Goal: Transaction & Acquisition: Purchase product/service

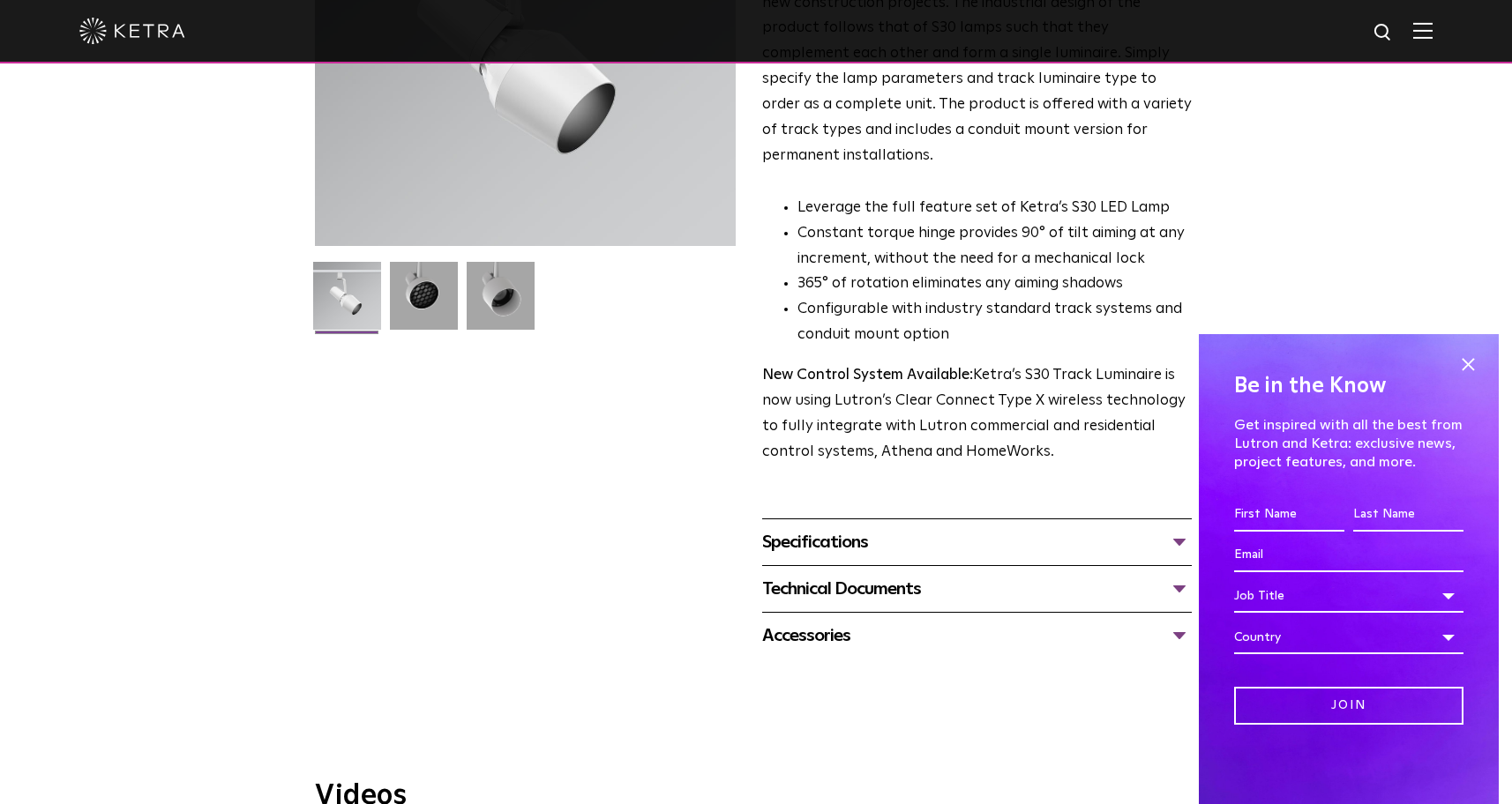
click at [866, 528] on div "Specifications" at bounding box center [977, 542] width 429 height 28
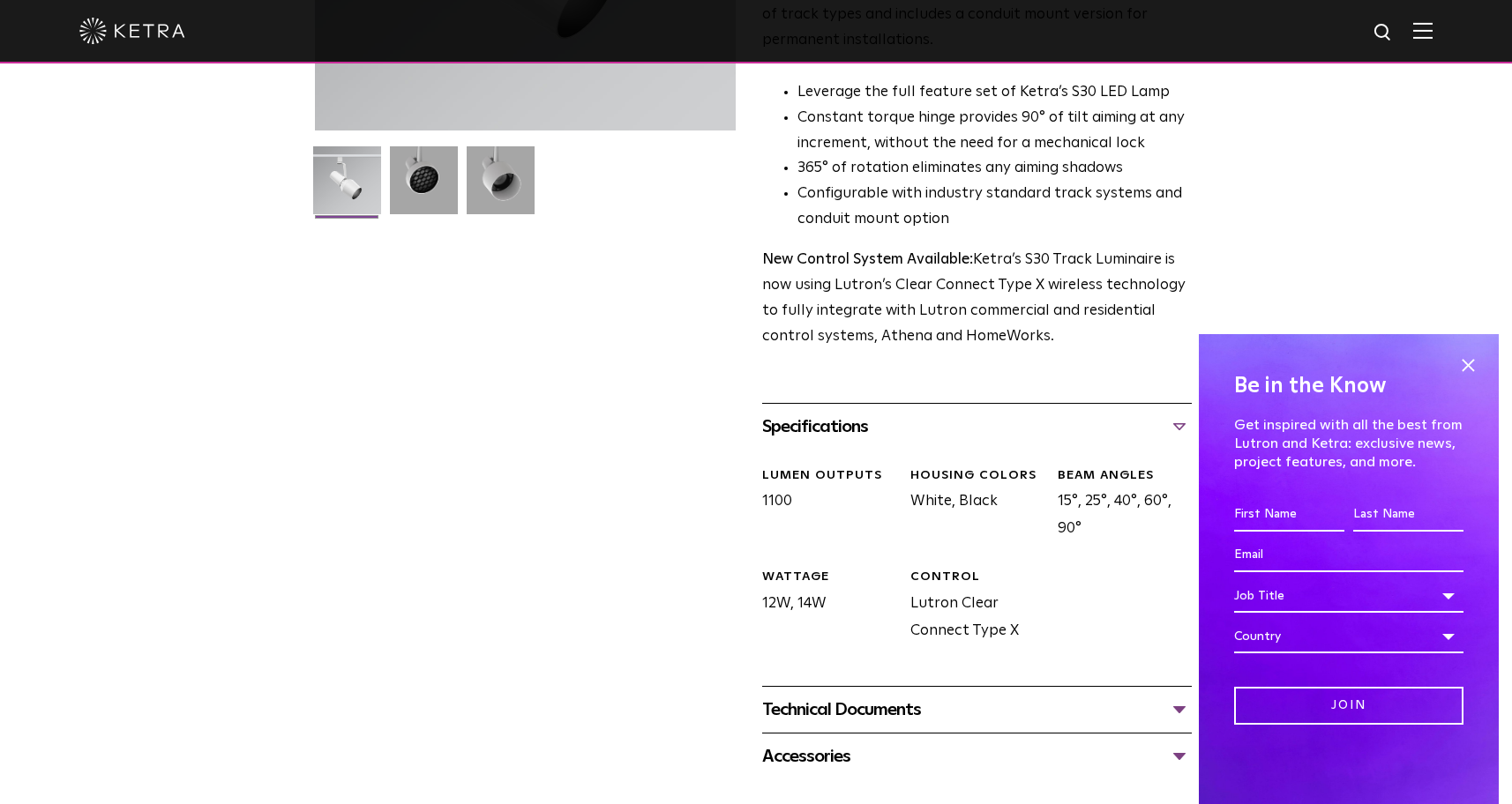
scroll to position [597, 0]
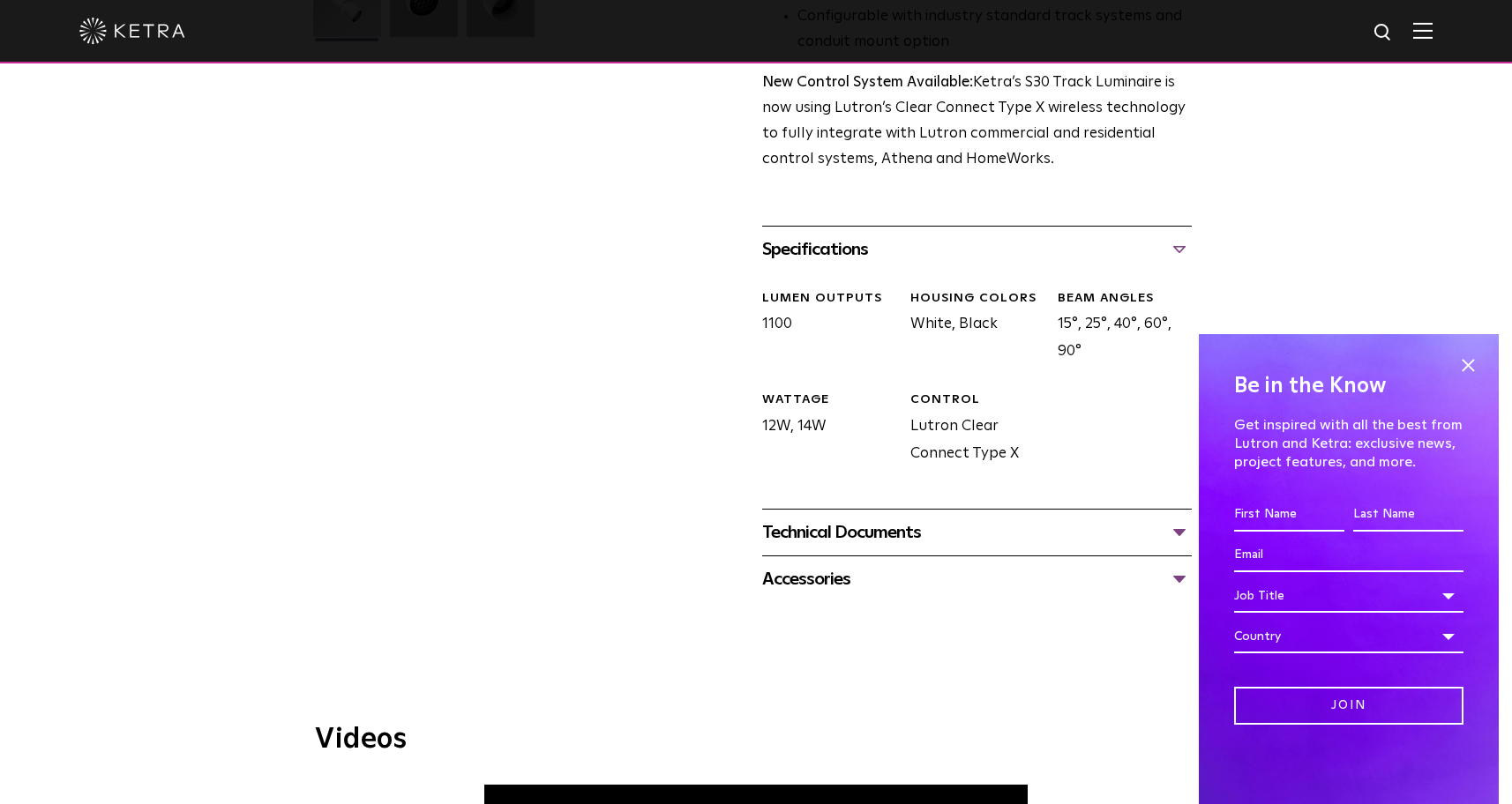
click at [868, 518] on div "Technical Documents" at bounding box center [977, 532] width 429 height 28
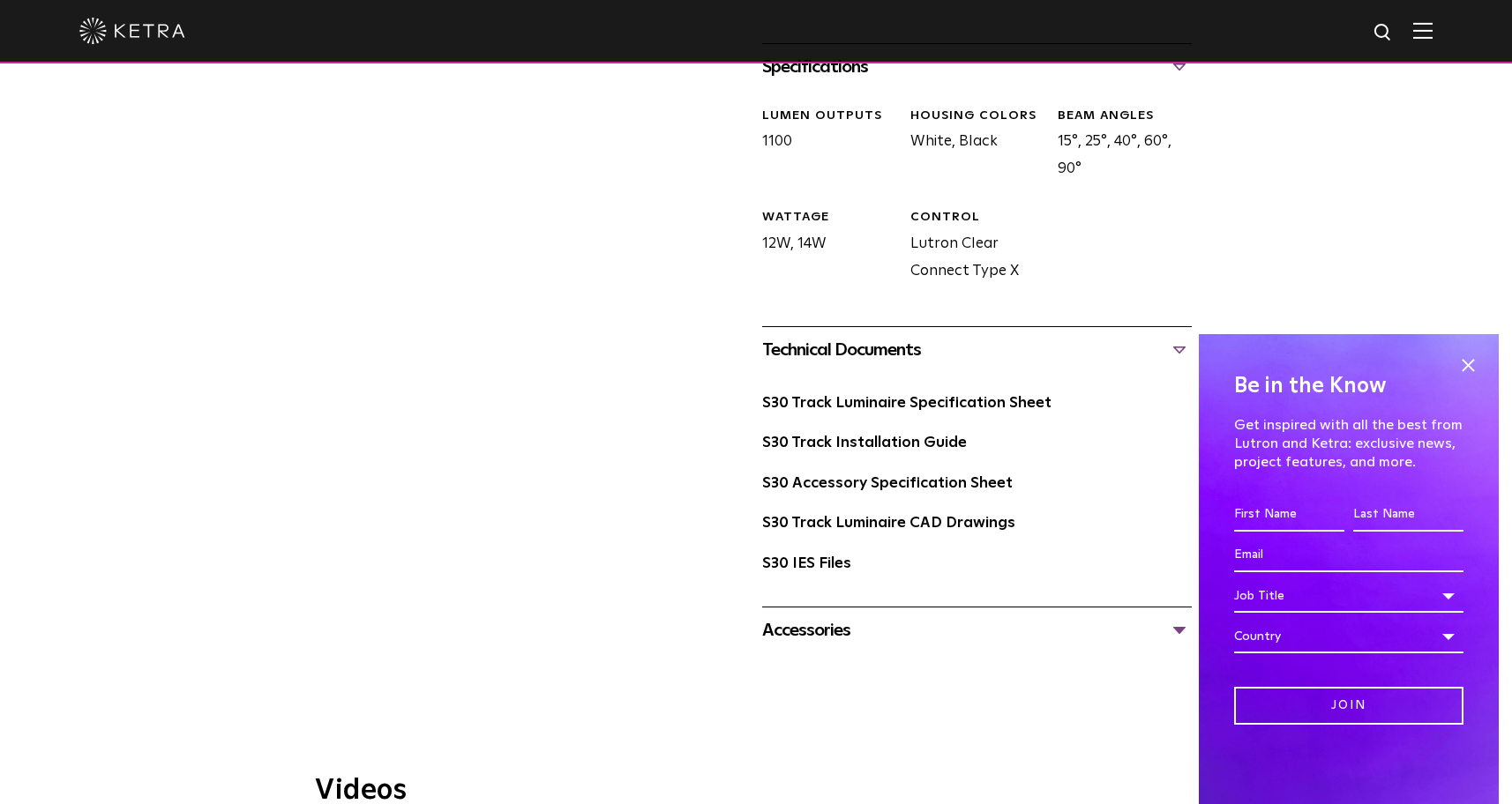
scroll to position [869, 0]
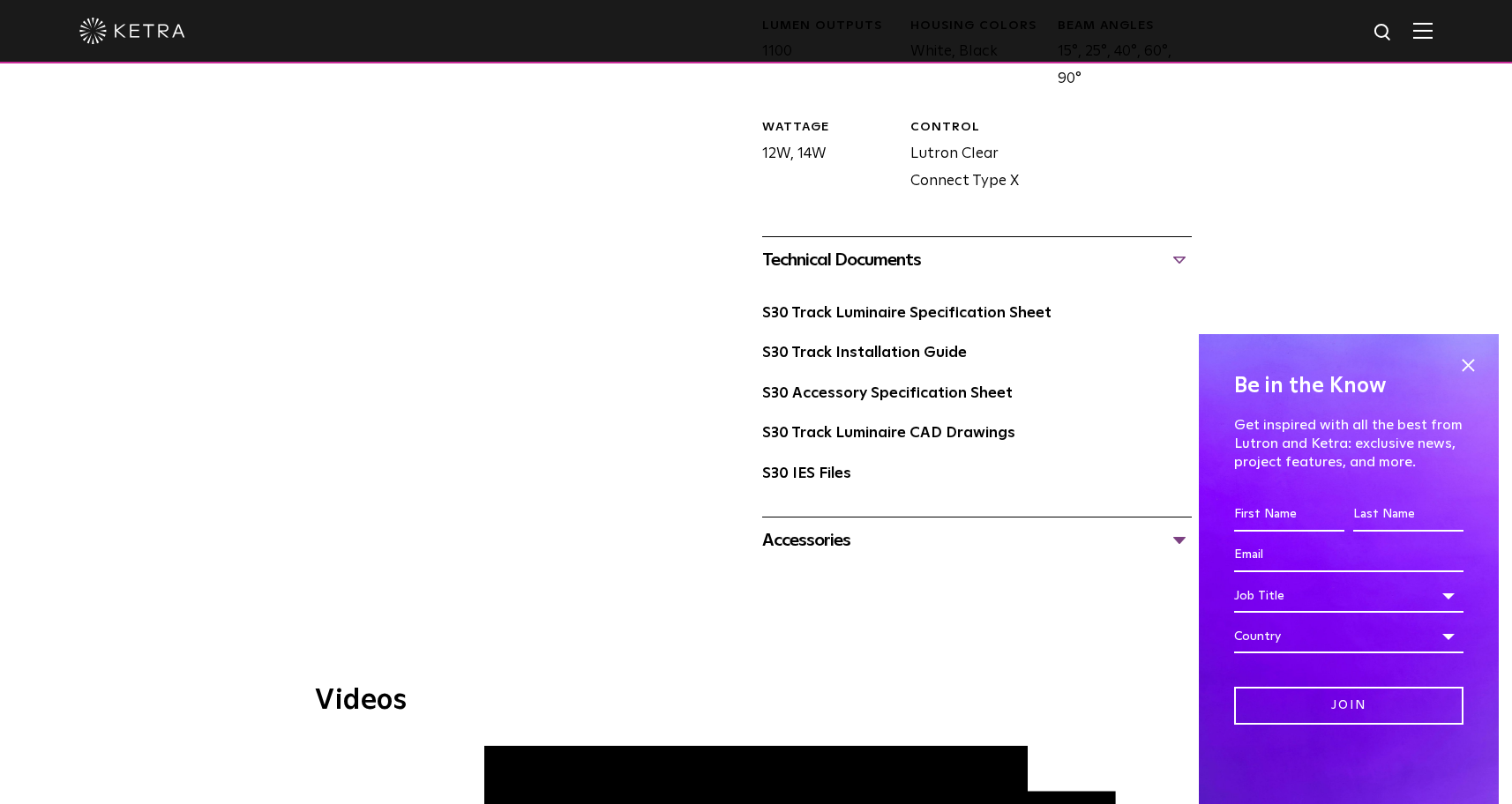
click at [867, 526] on div "Accessories" at bounding box center [977, 540] width 429 height 28
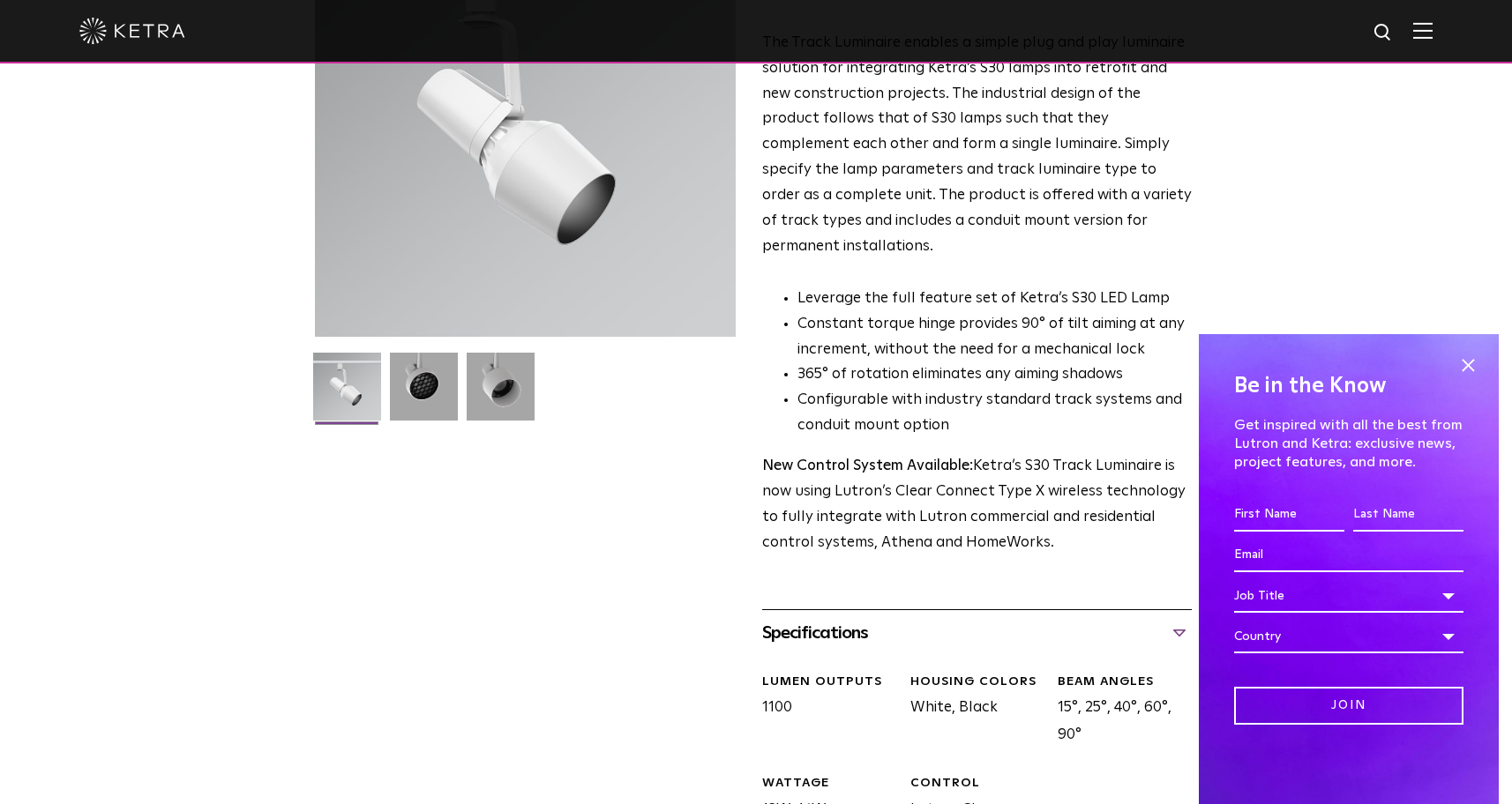
scroll to position [0, 0]
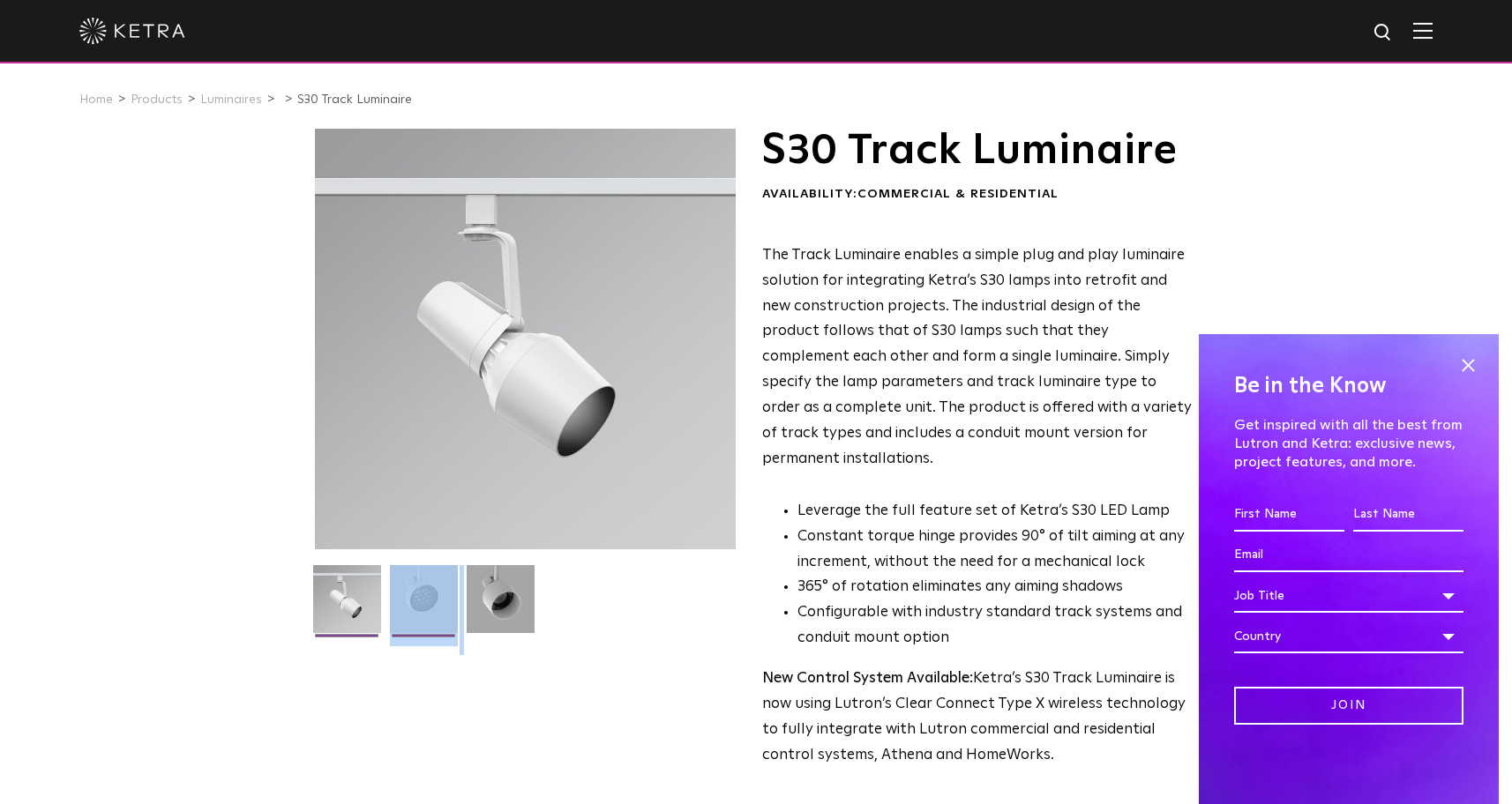
click at [459, 581] on ul at bounding box center [525, 610] width 429 height 90
click at [449, 578] on img at bounding box center [424, 605] width 68 height 81
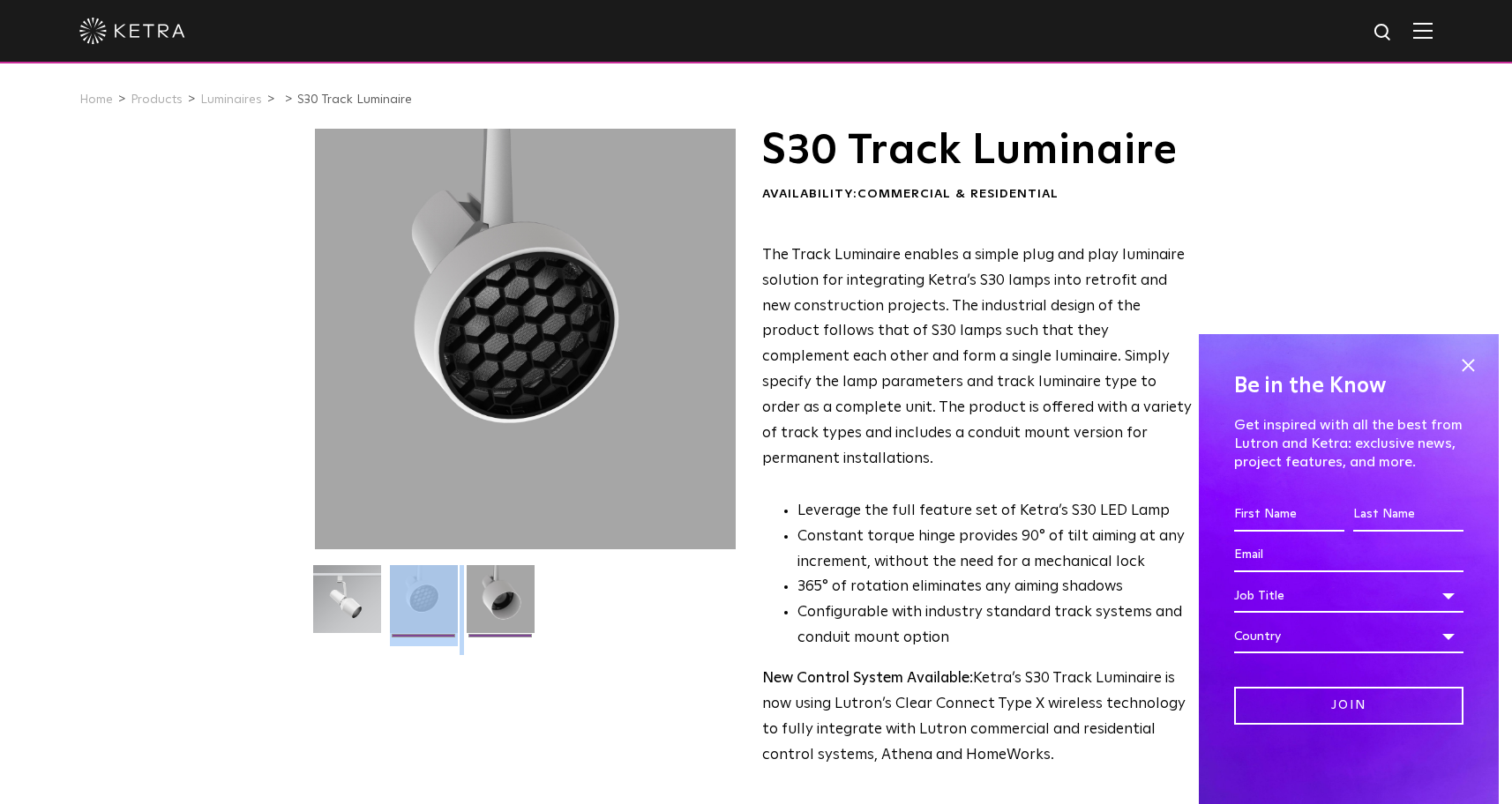
click at [494, 582] on img at bounding box center [500, 605] width 68 height 81
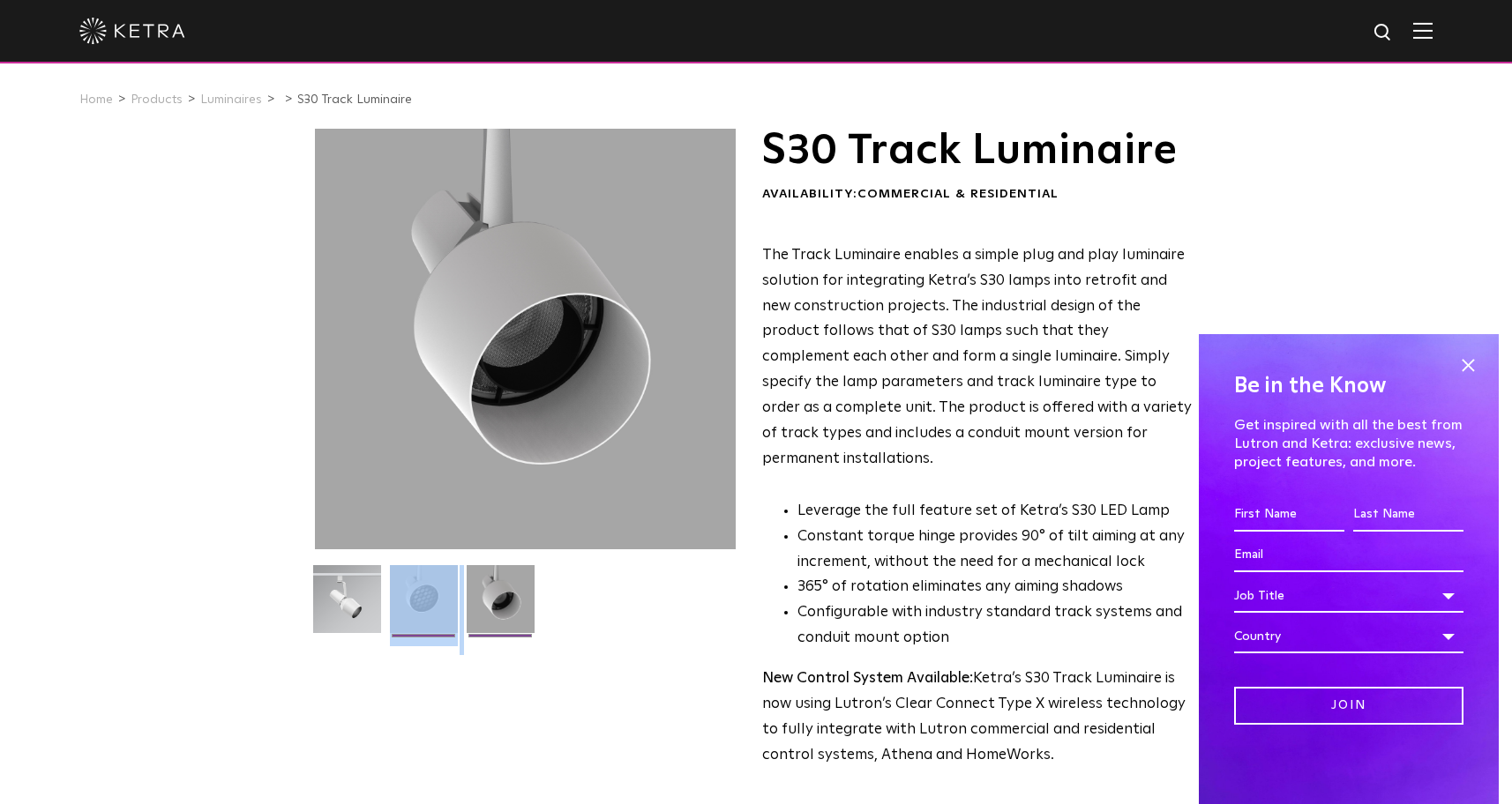
click at [440, 589] on img at bounding box center [424, 605] width 68 height 81
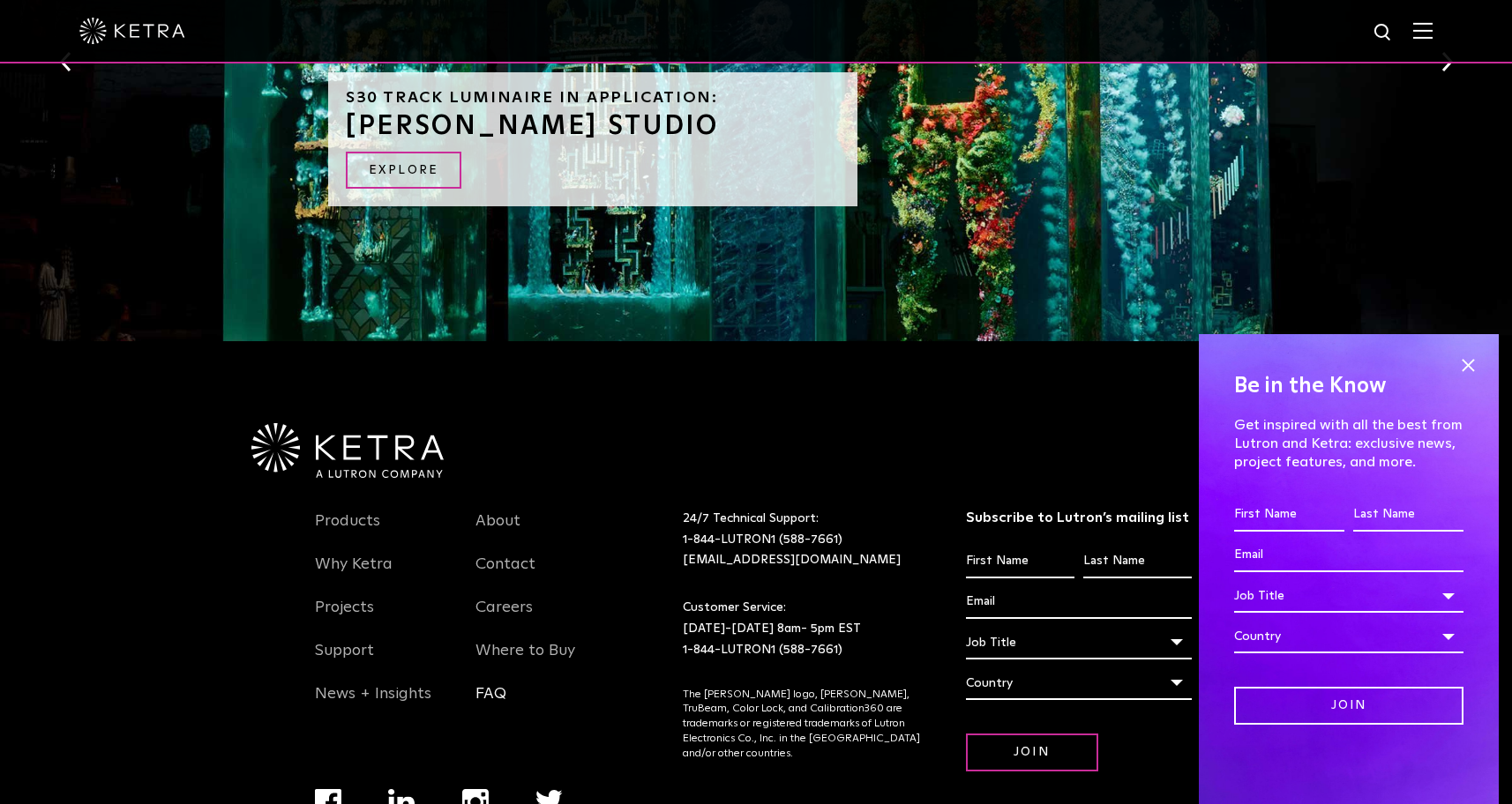
scroll to position [2810, 0]
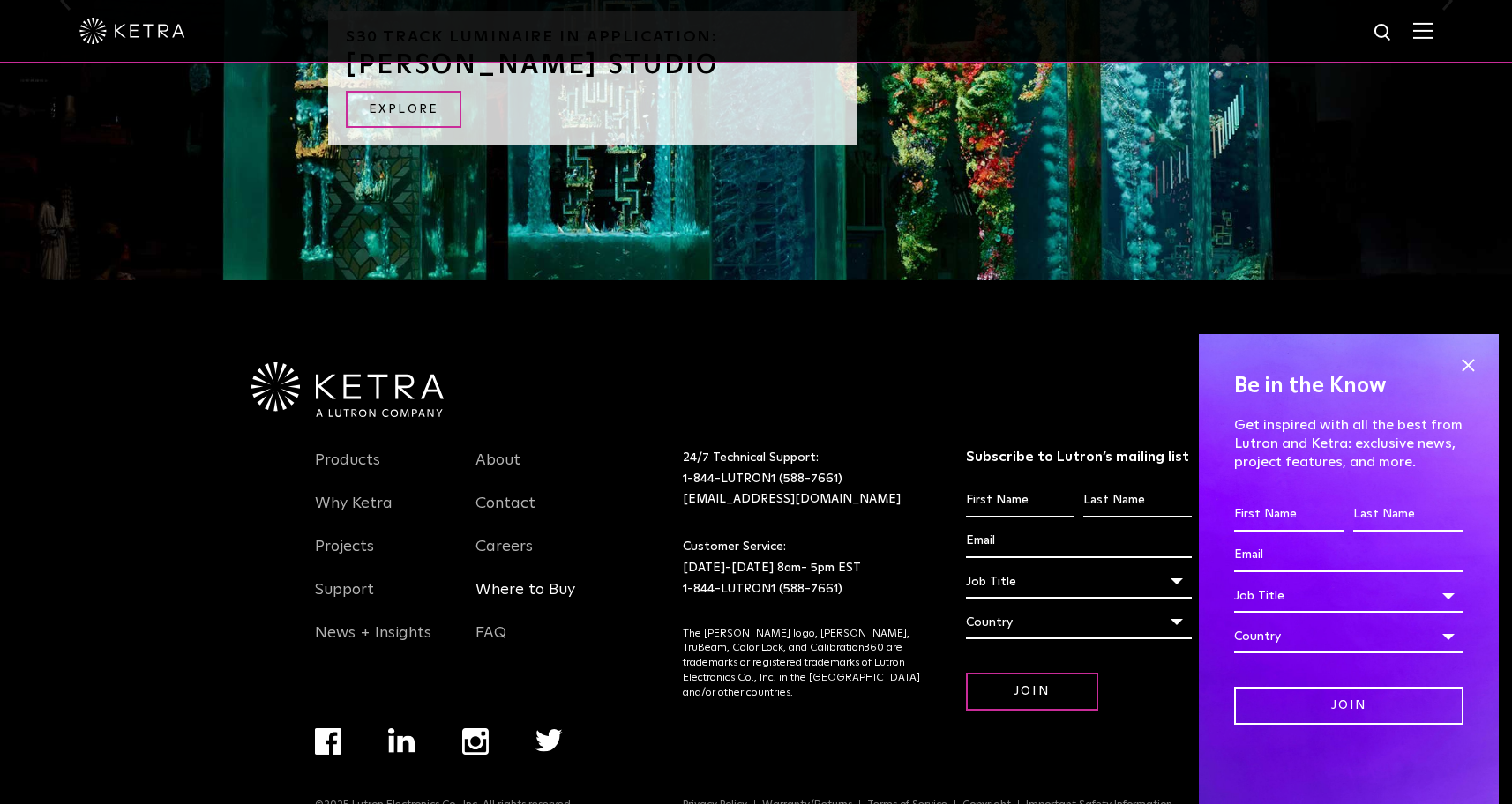
click at [495, 581] on link "Where to Buy" at bounding box center [525, 601] width 100 height 41
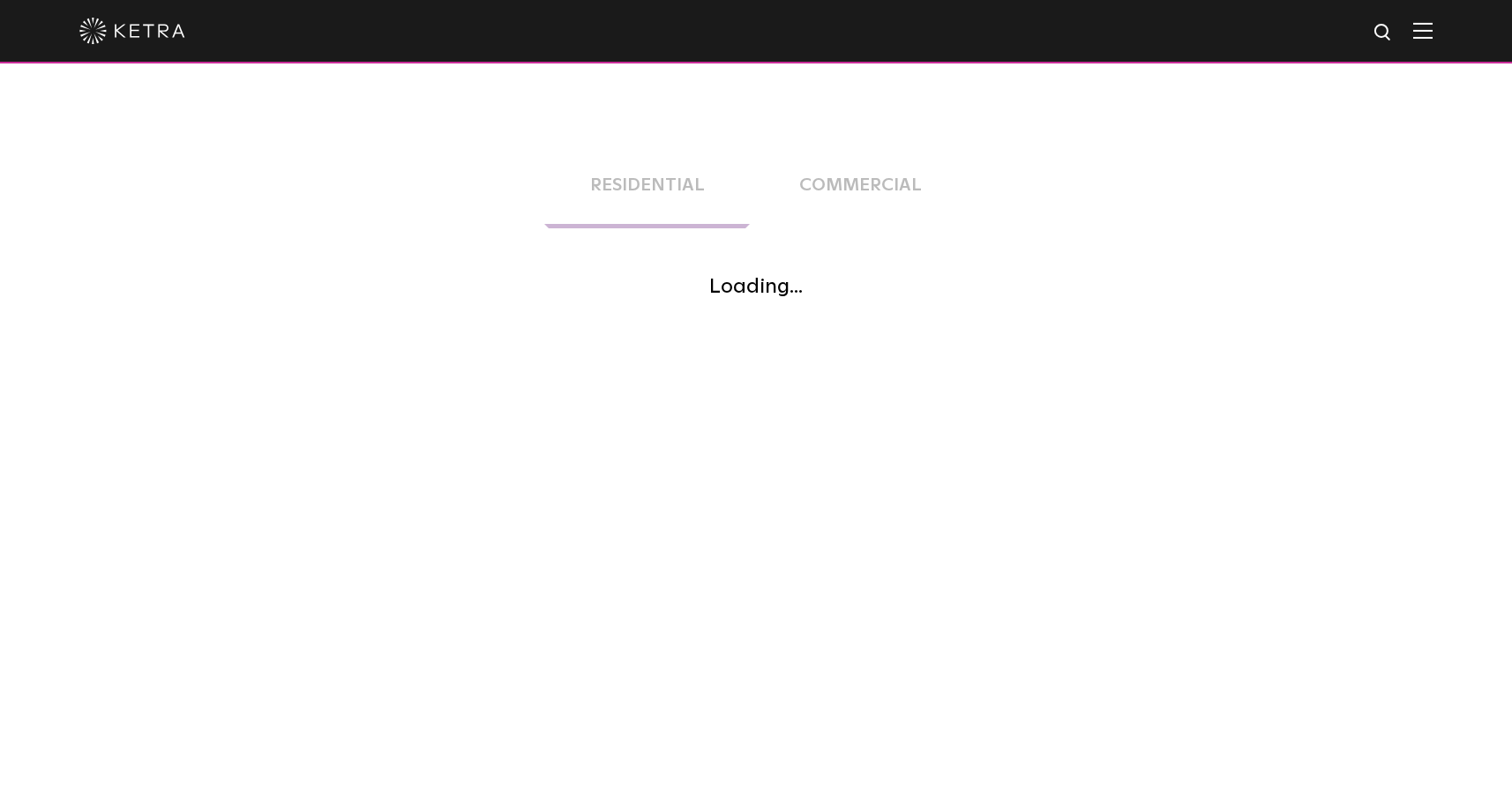
scroll to position [513, 0]
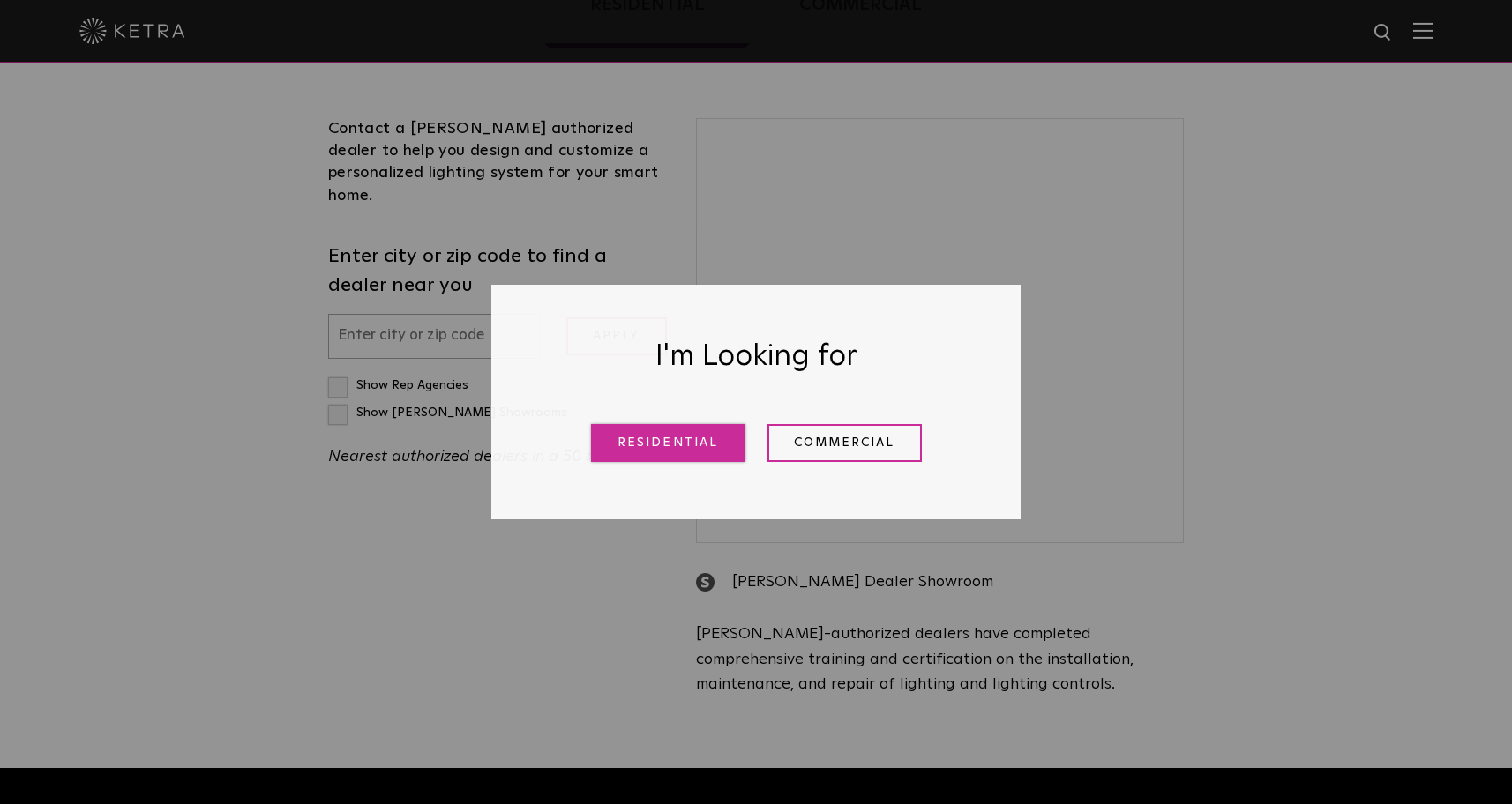
click at [706, 446] on link "Residential" at bounding box center [668, 443] width 154 height 38
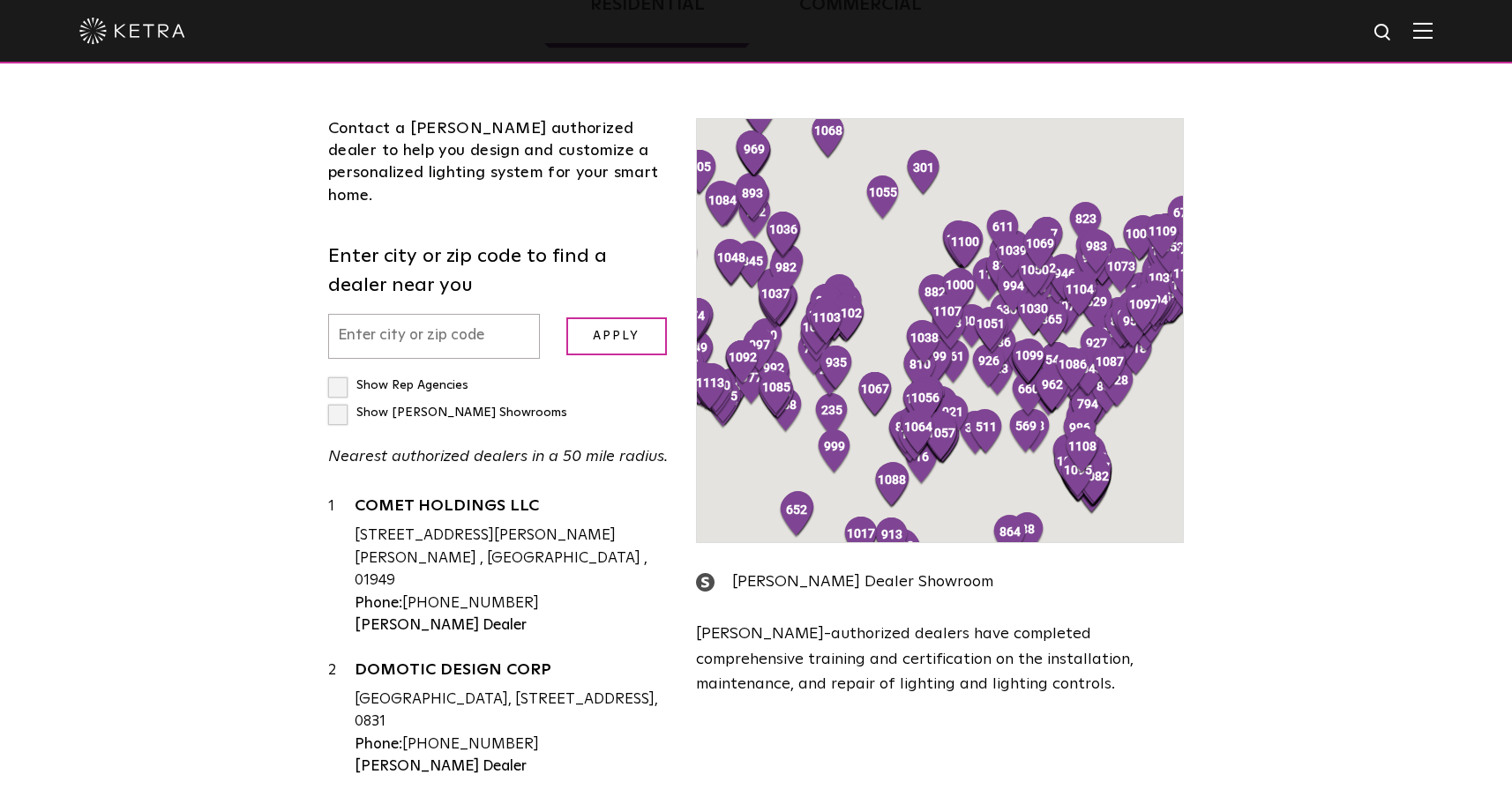
scroll to position [450, 0]
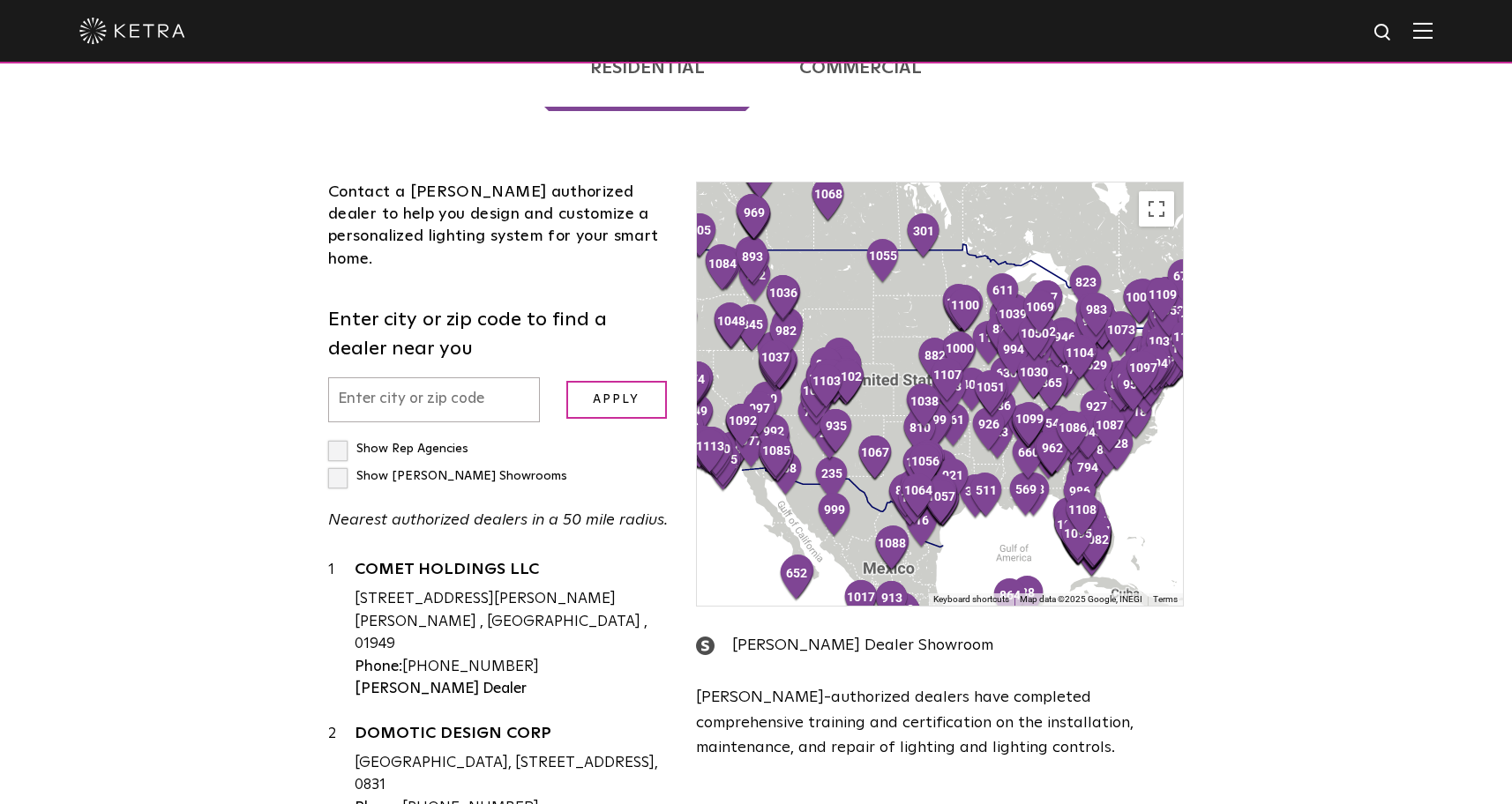
click at [499, 378] on input "text" at bounding box center [434, 400] width 212 height 45
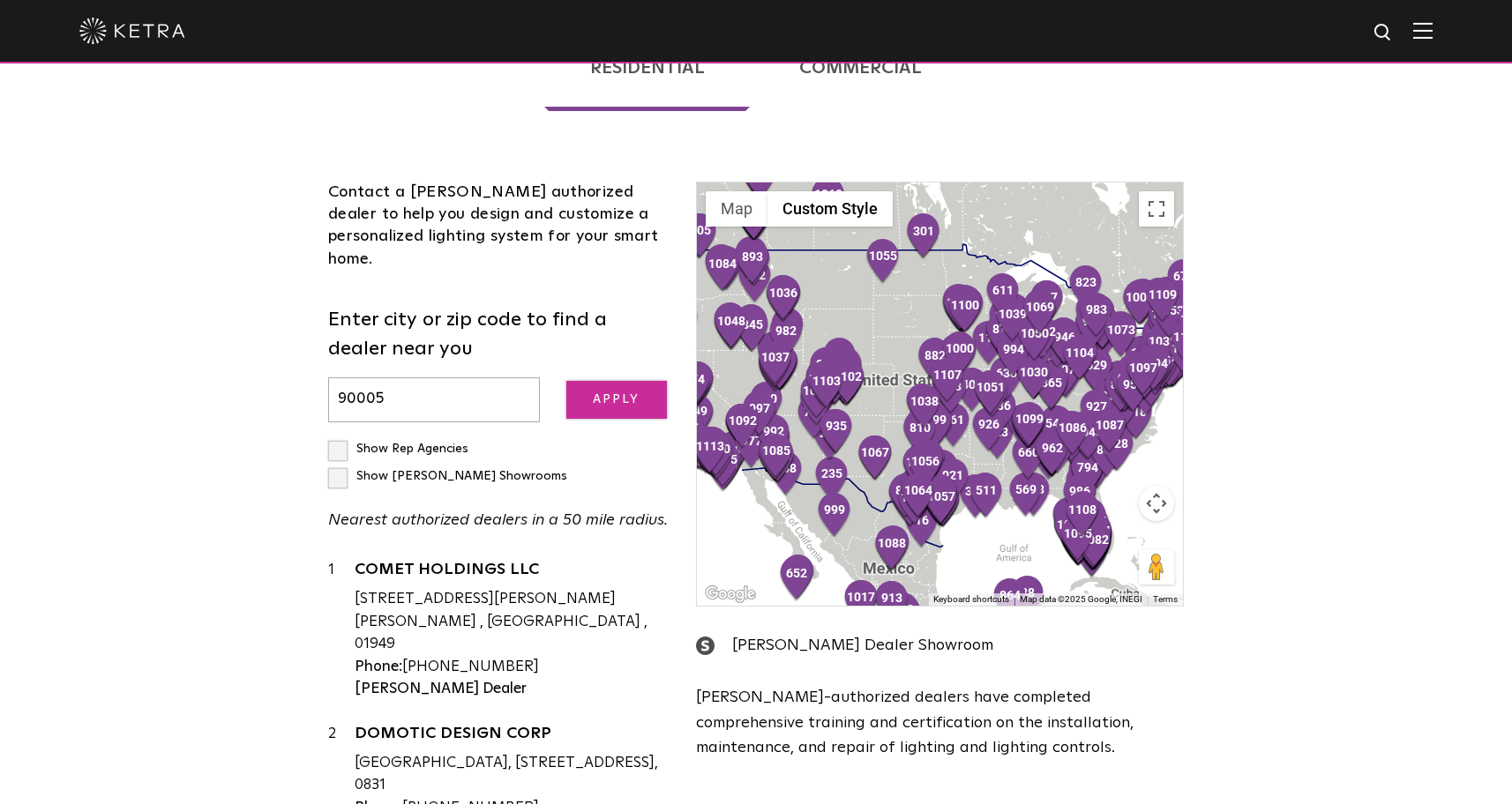
type input "90005"
click at [582, 381] on input "Apply" at bounding box center [616, 400] width 101 height 38
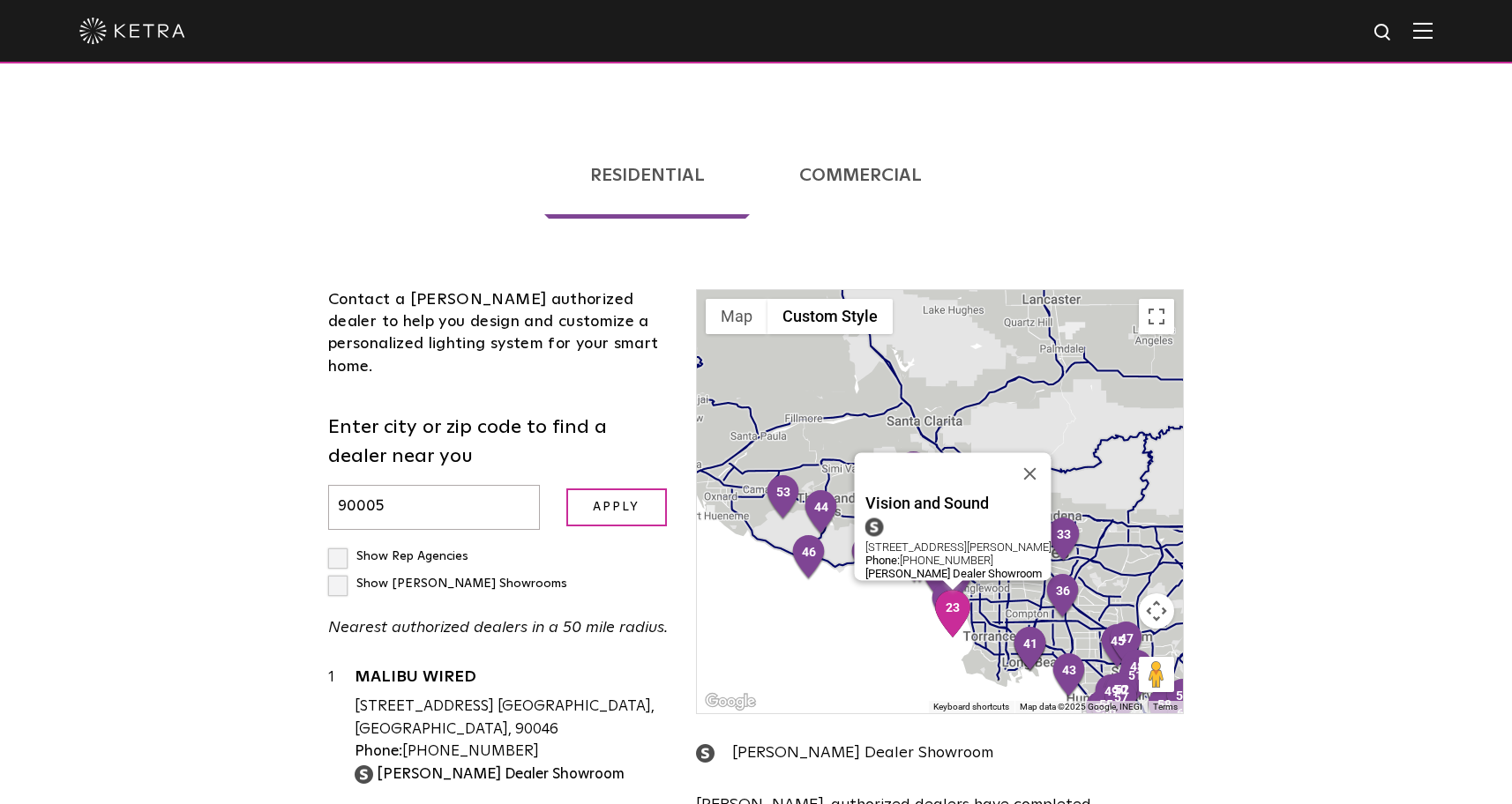
scroll to position [353, 0]
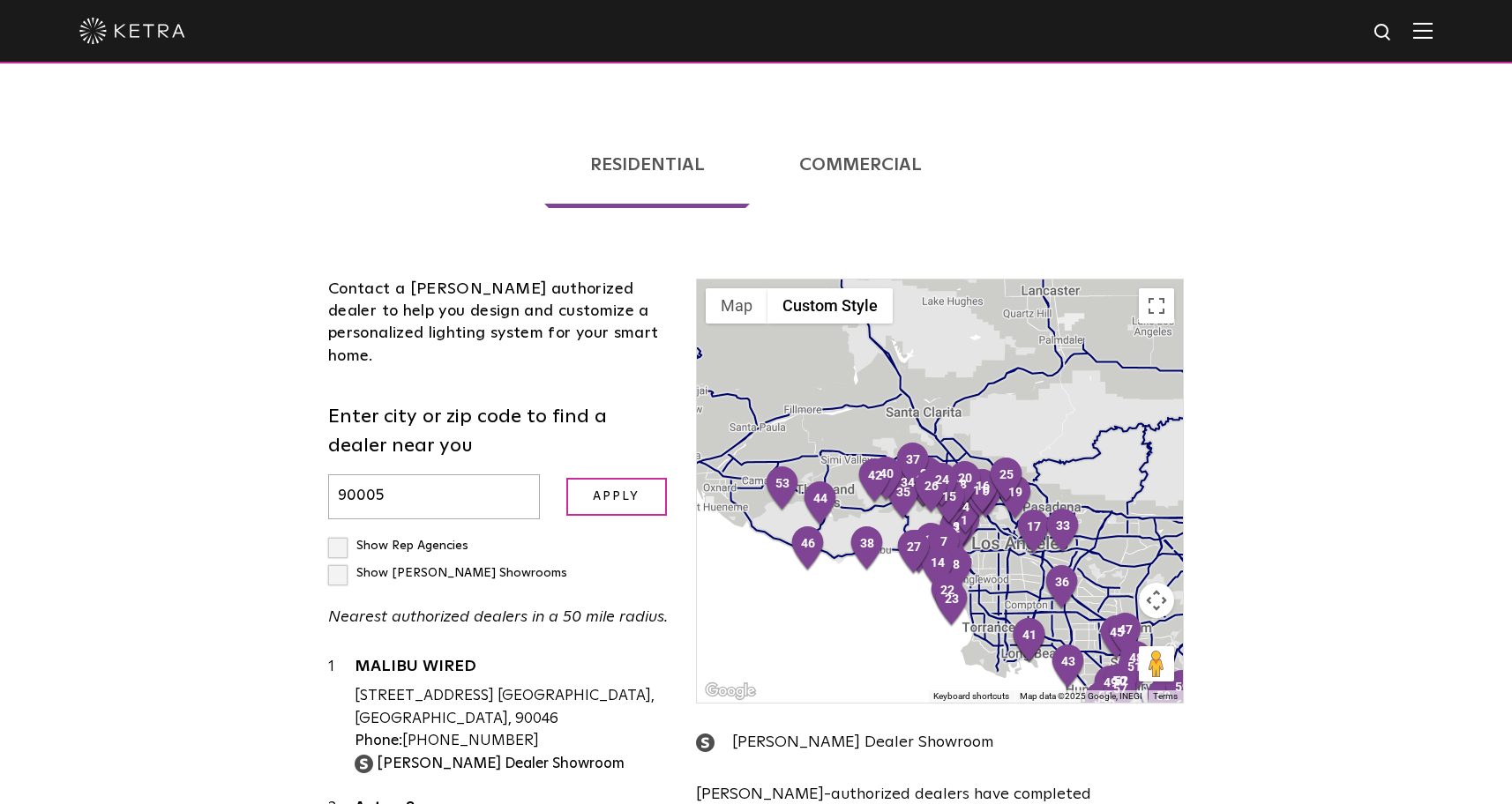
drag, startPoint x: 987, startPoint y: 332, endPoint x: 991, endPoint y: 379, distance: 47.2
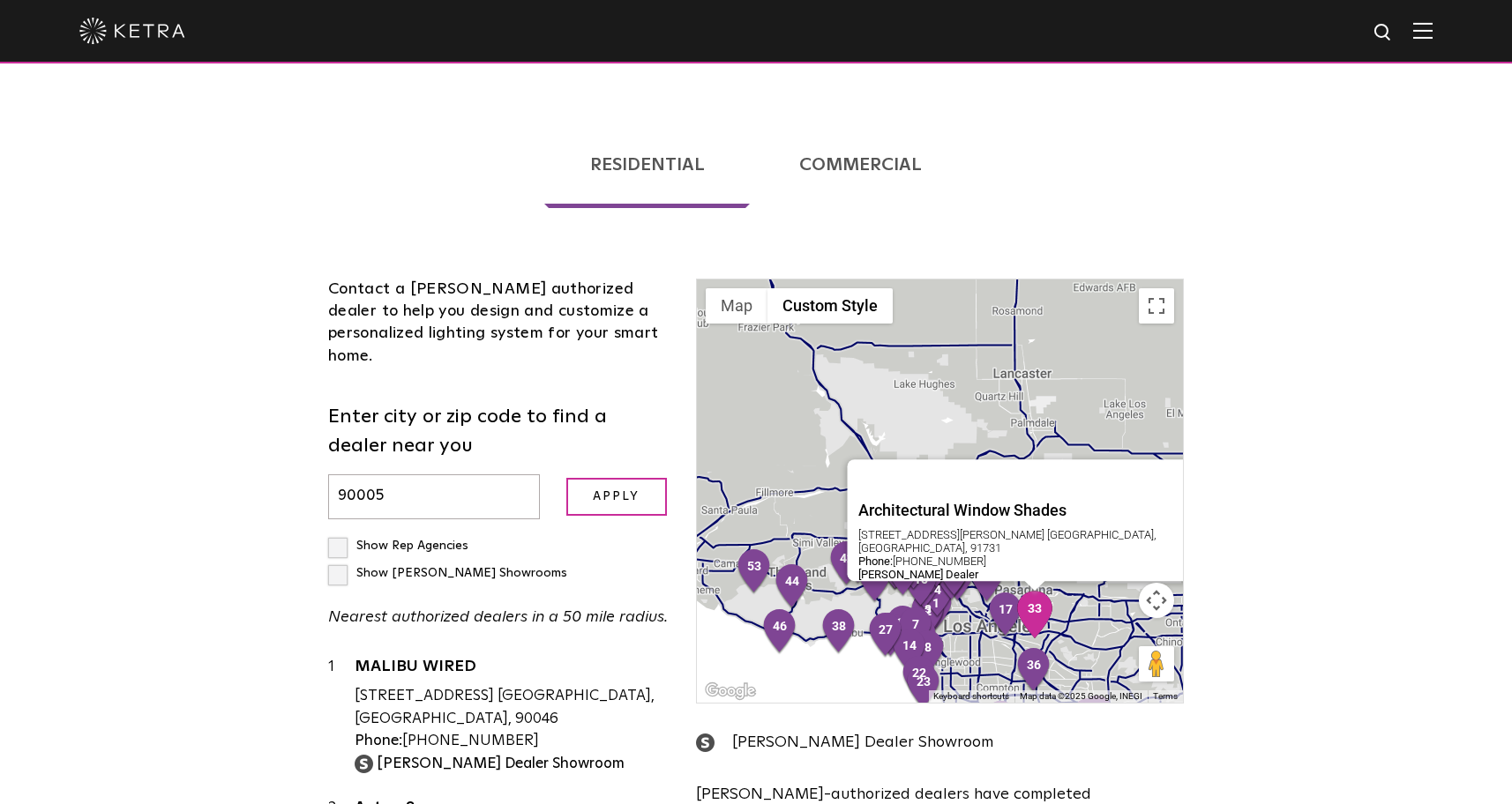
scroll to position [364, 0]
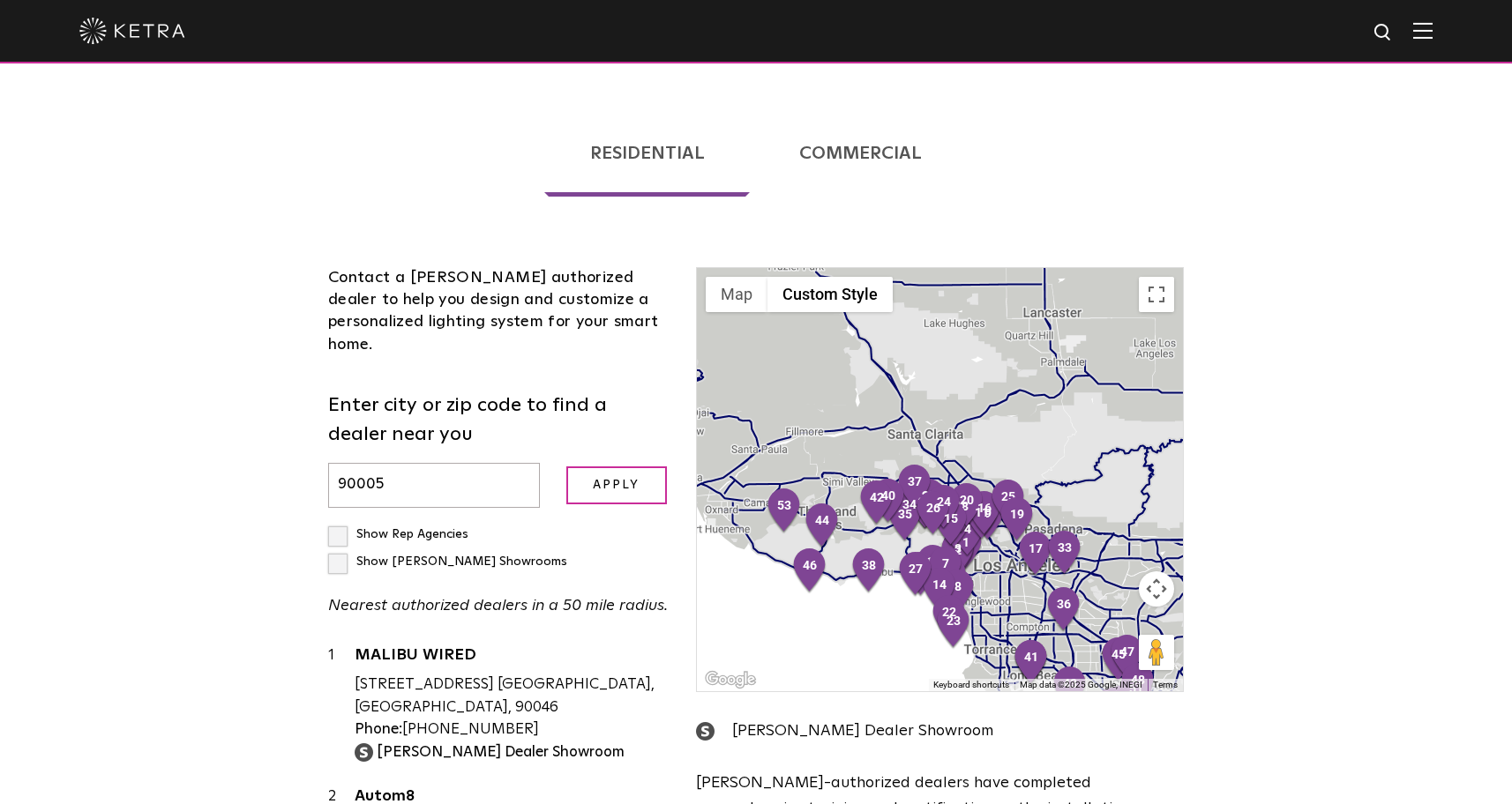
drag, startPoint x: 928, startPoint y: 580, endPoint x: 981, endPoint y: 526, distance: 75.7
click at [981, 526] on div at bounding box center [939, 479] width 486 height 423
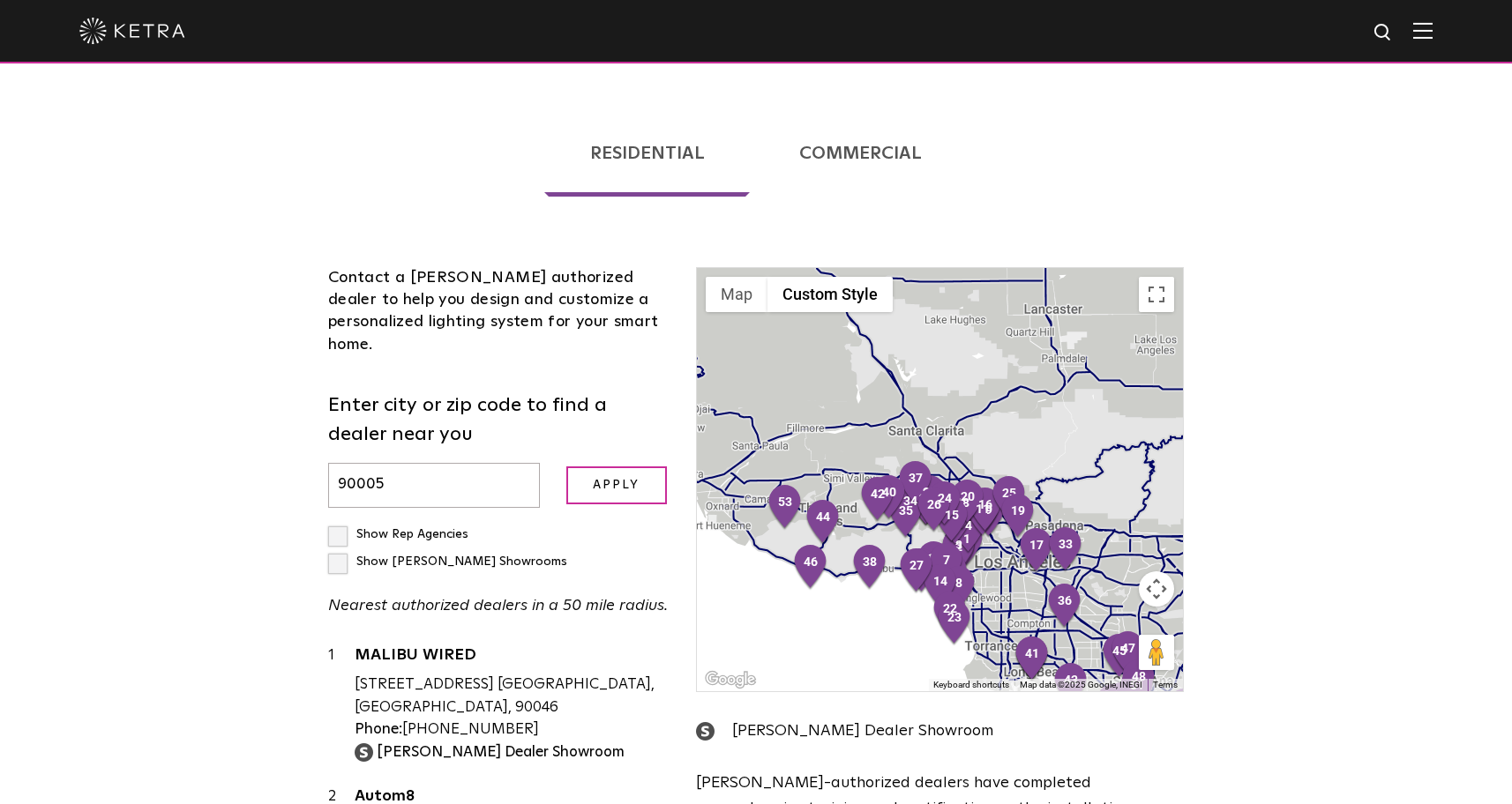
click at [1164, 572] on button "Map camera controls" at bounding box center [1157, 589] width 36 height 36
click at [1108, 527] on button "Zoom in" at bounding box center [1112, 545] width 36 height 36
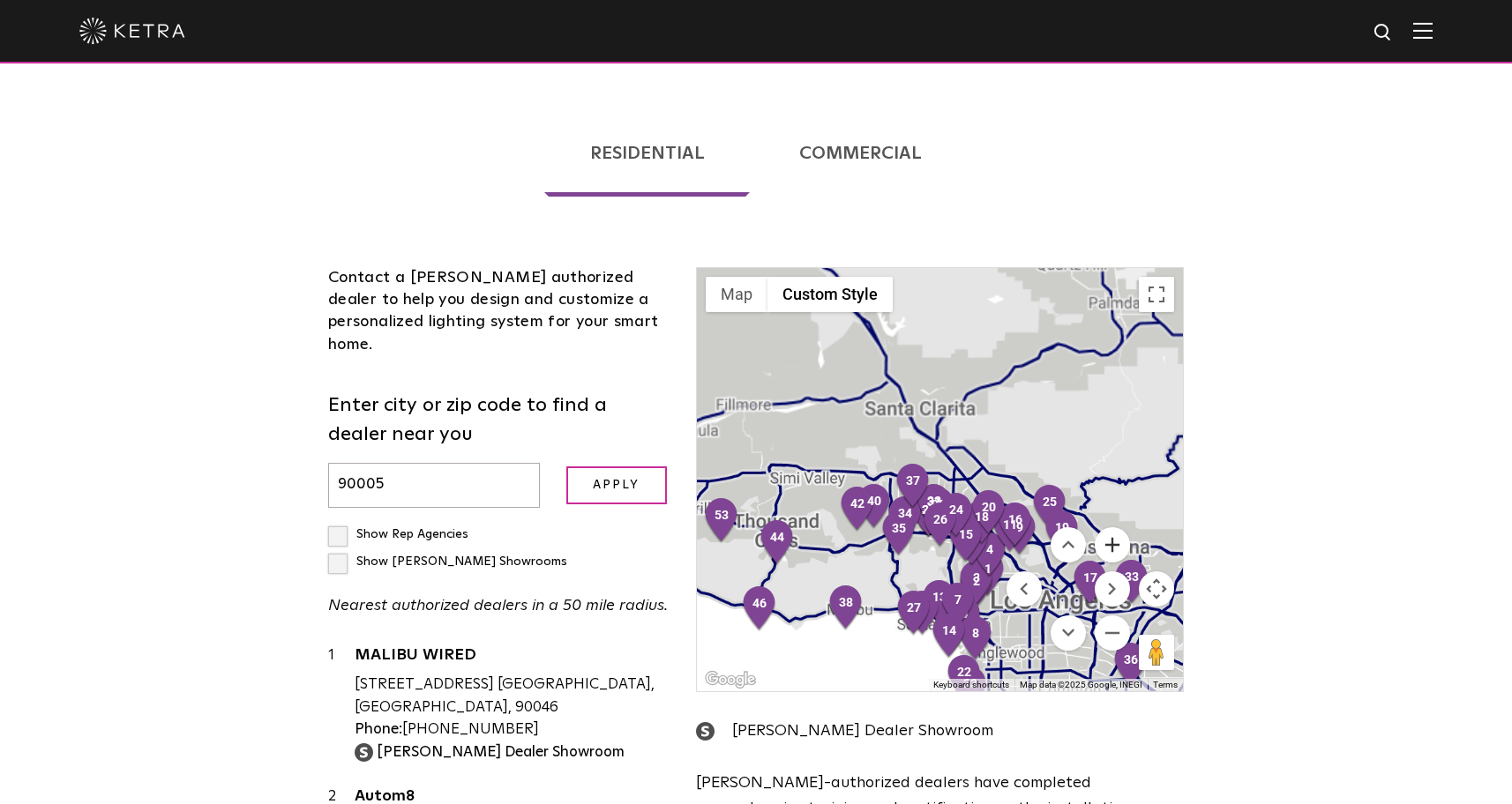
click at [1108, 527] on button "Zoom in" at bounding box center [1112, 545] width 36 height 36
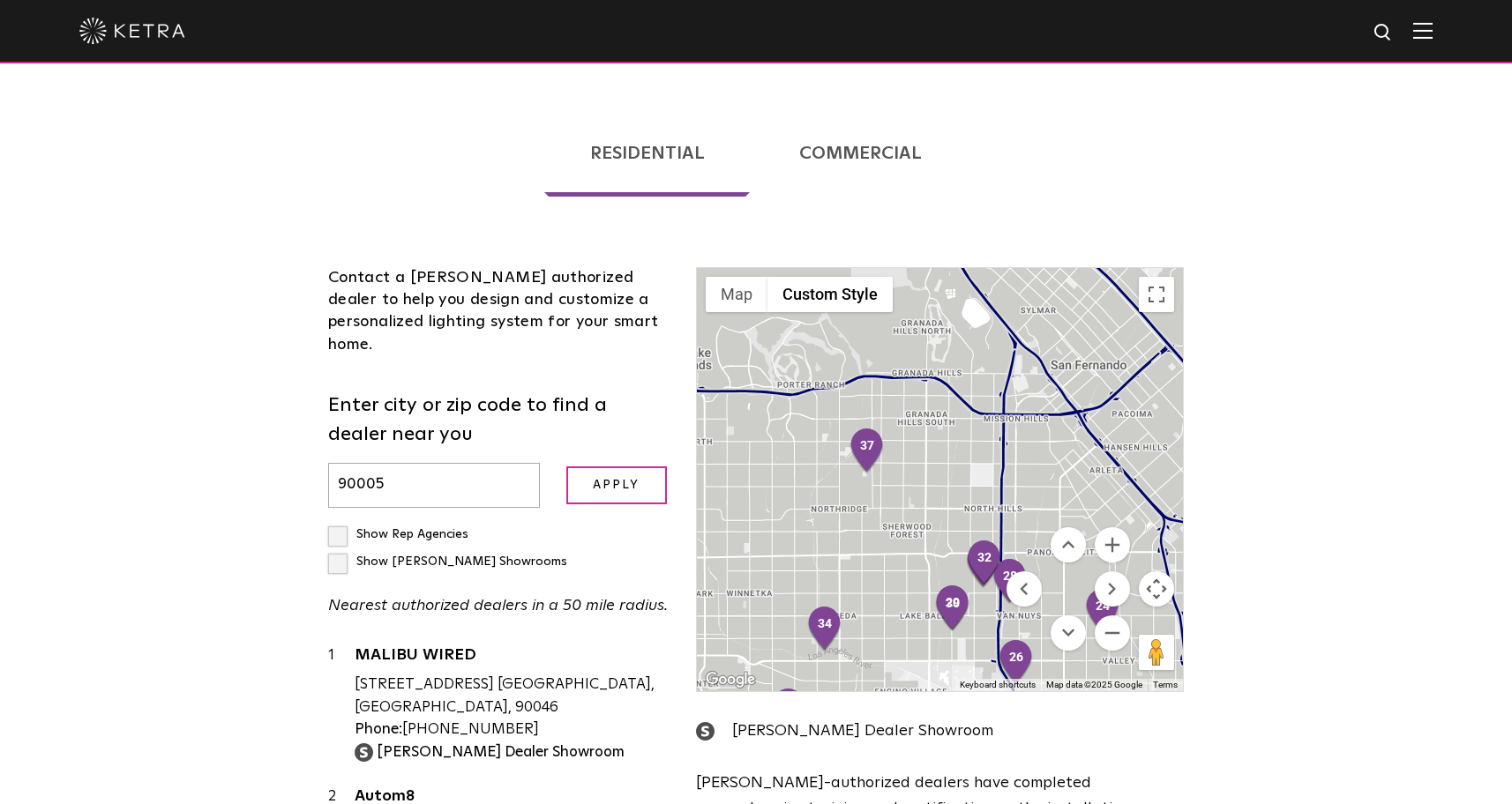
drag, startPoint x: 897, startPoint y: 589, endPoint x: 881, endPoint y: 483, distance: 107.2
click at [881, 485] on div at bounding box center [939, 479] width 486 height 423
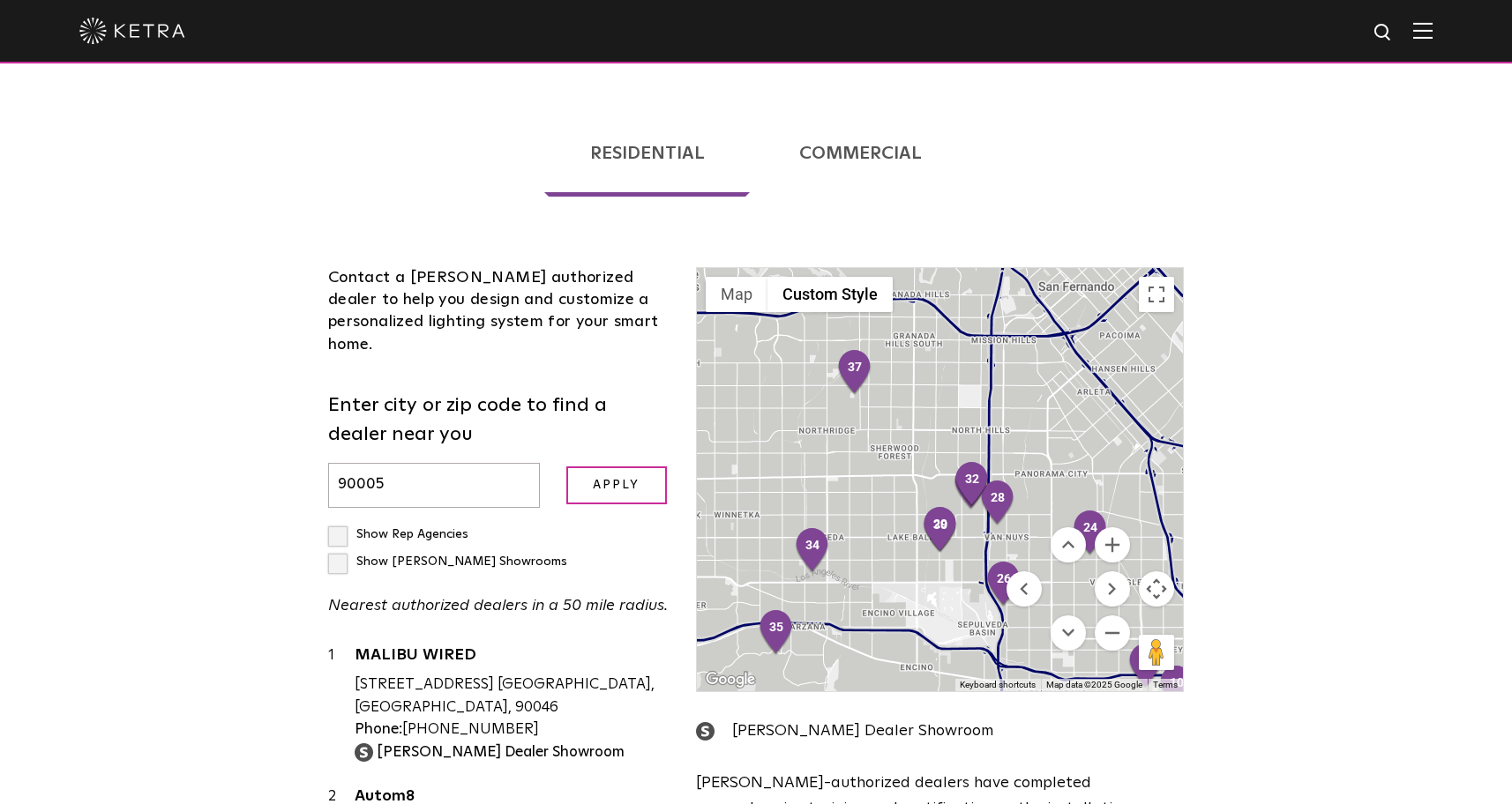
drag, startPoint x: 904, startPoint y: 558, endPoint x: 826, endPoint y: 361, distance: 211.9
click at [851, 391] on div at bounding box center [939, 479] width 486 height 423
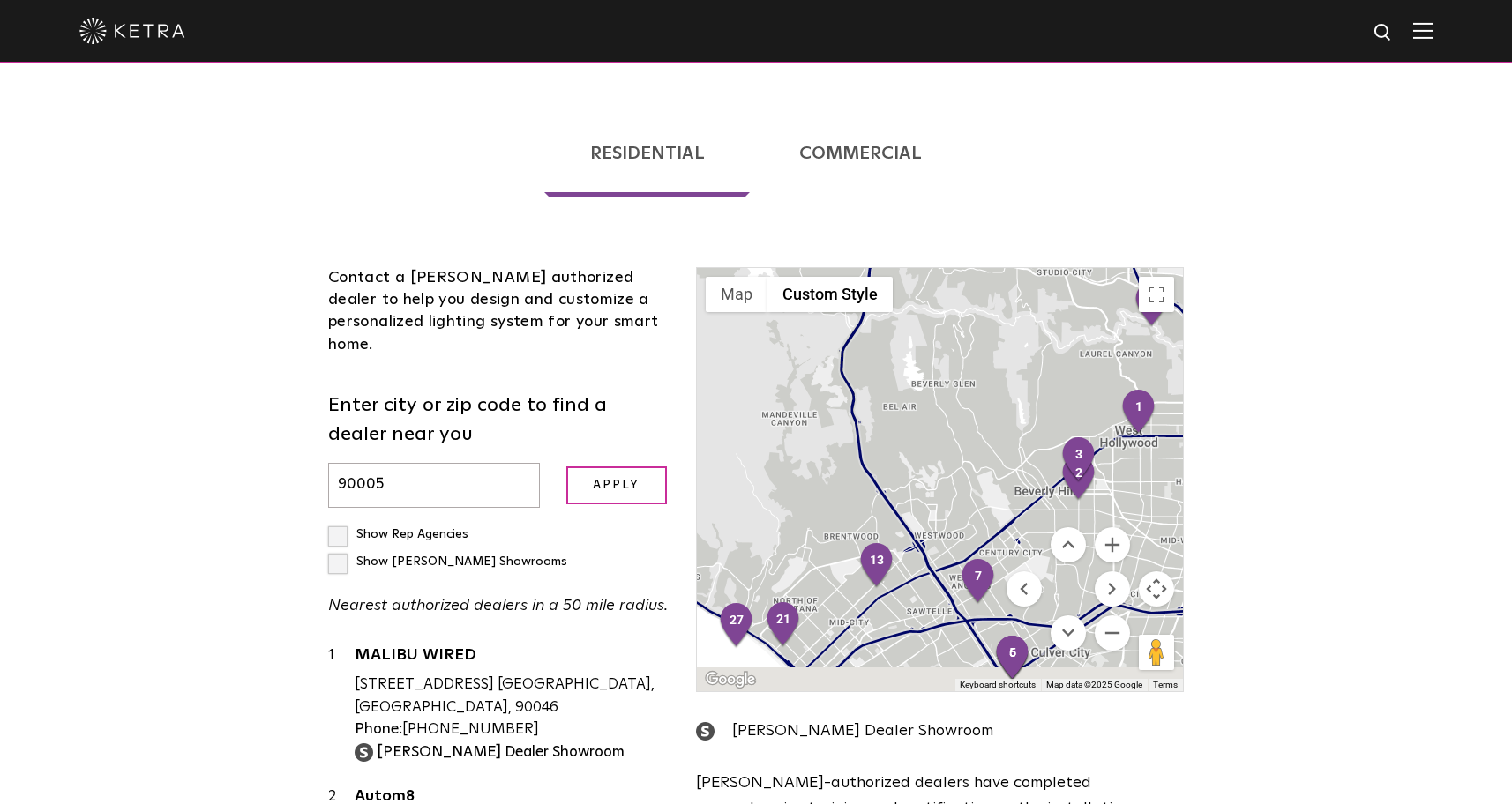
drag, startPoint x: 886, startPoint y: 564, endPoint x: 882, endPoint y: 369, distance: 195.0
click at [882, 542] on img "13" at bounding box center [877, 565] width 37 height 47
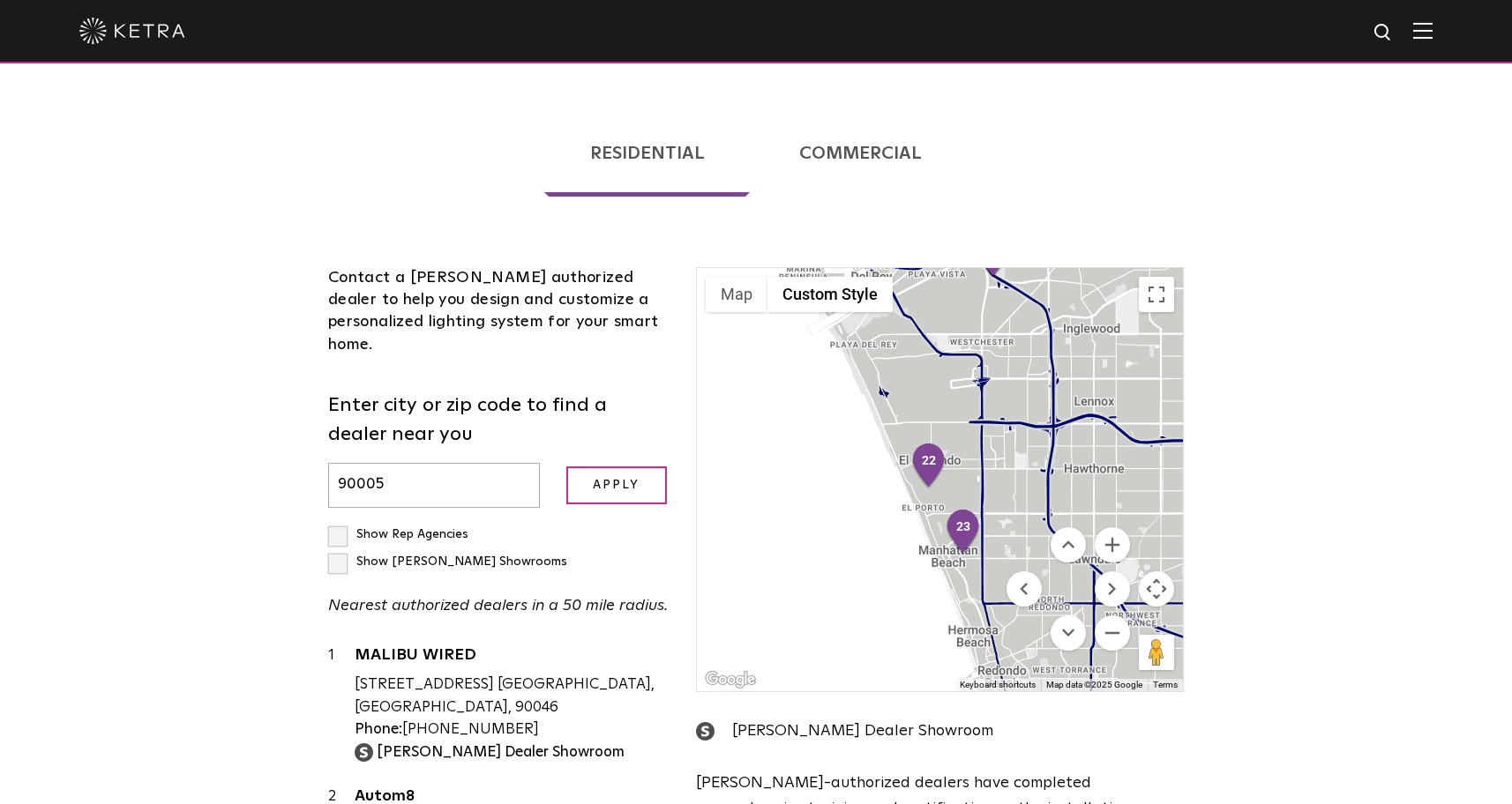
drag, startPoint x: 876, startPoint y: 417, endPoint x: 825, endPoint y: 378, distance: 64.2
click at [825, 378] on div at bounding box center [939, 479] width 486 height 423
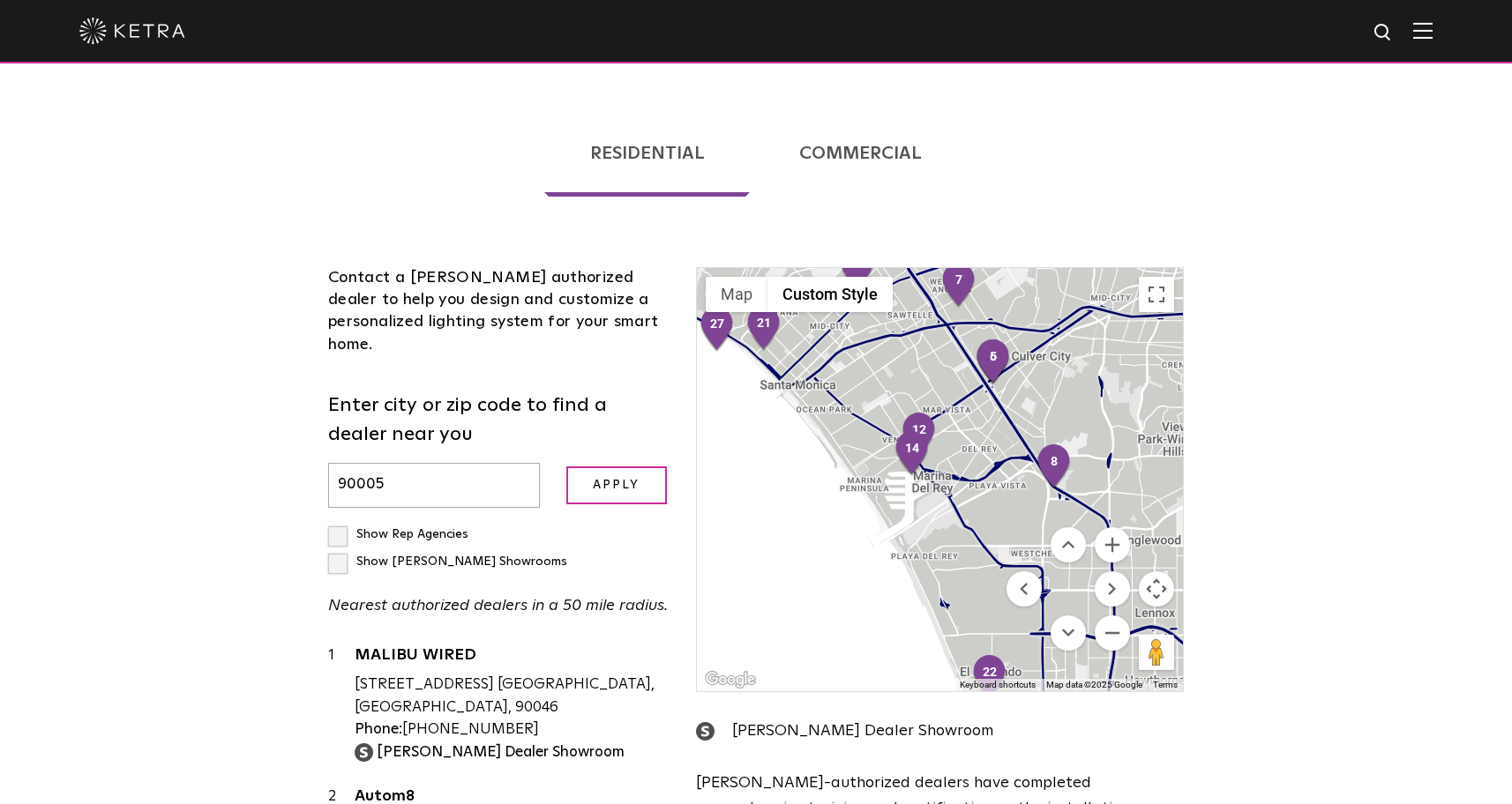
drag, startPoint x: 866, startPoint y: 374, endPoint x: 928, endPoint y: 589, distance: 223.8
click at [928, 589] on div at bounding box center [939, 479] width 486 height 423
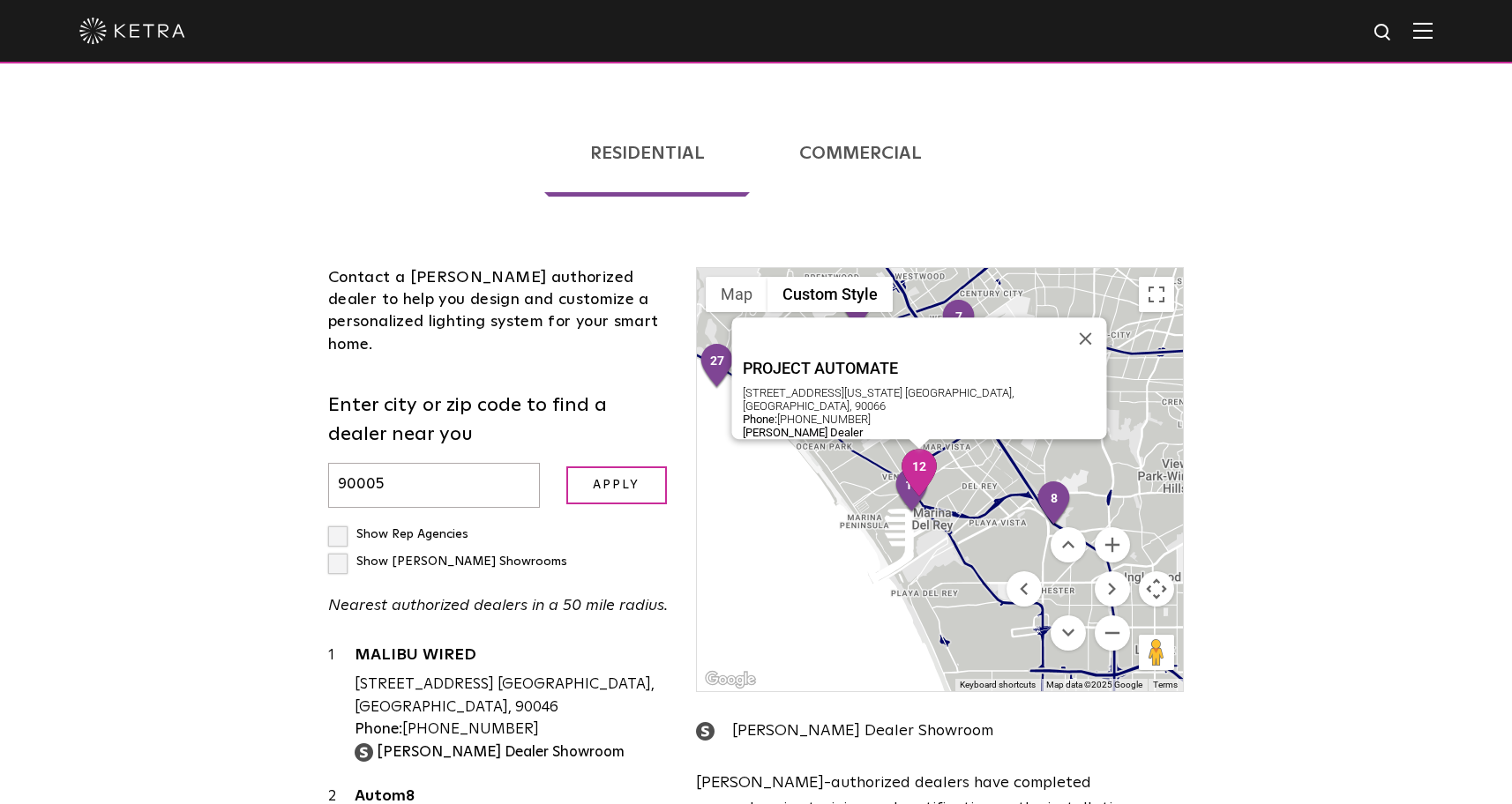
click at [931, 449] on img "12" at bounding box center [919, 472] width 37 height 47
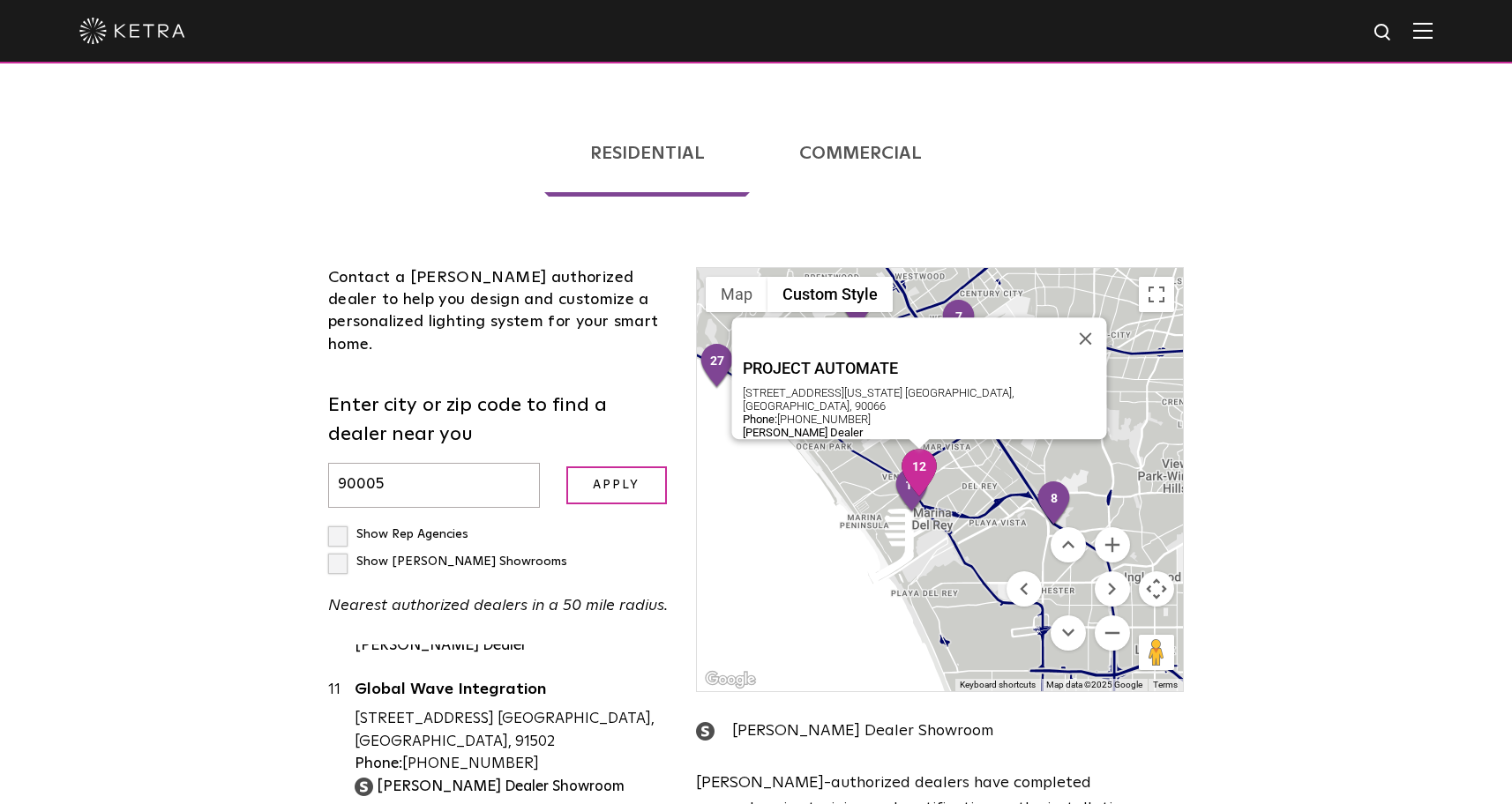
scroll to position [1479, 0]
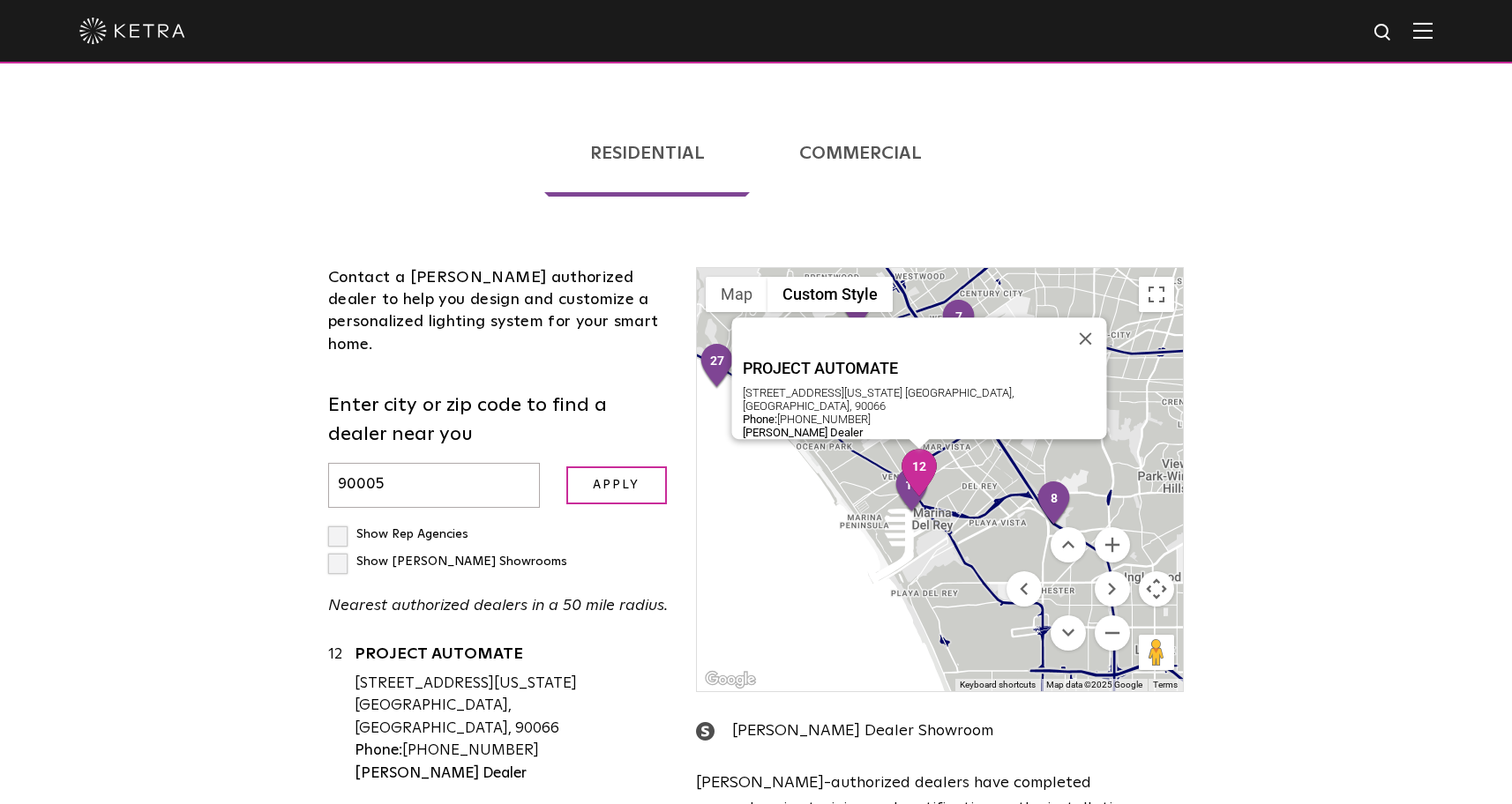
click at [429, 673] on div "[STREET_ADDRESS][US_STATE] [GEOGRAPHIC_DATA], [GEOGRAPHIC_DATA], 90066" at bounding box center [512, 707] width 315 height 68
click at [439, 646] on link "PROJECT AUTOMATE" at bounding box center [512, 657] width 315 height 22
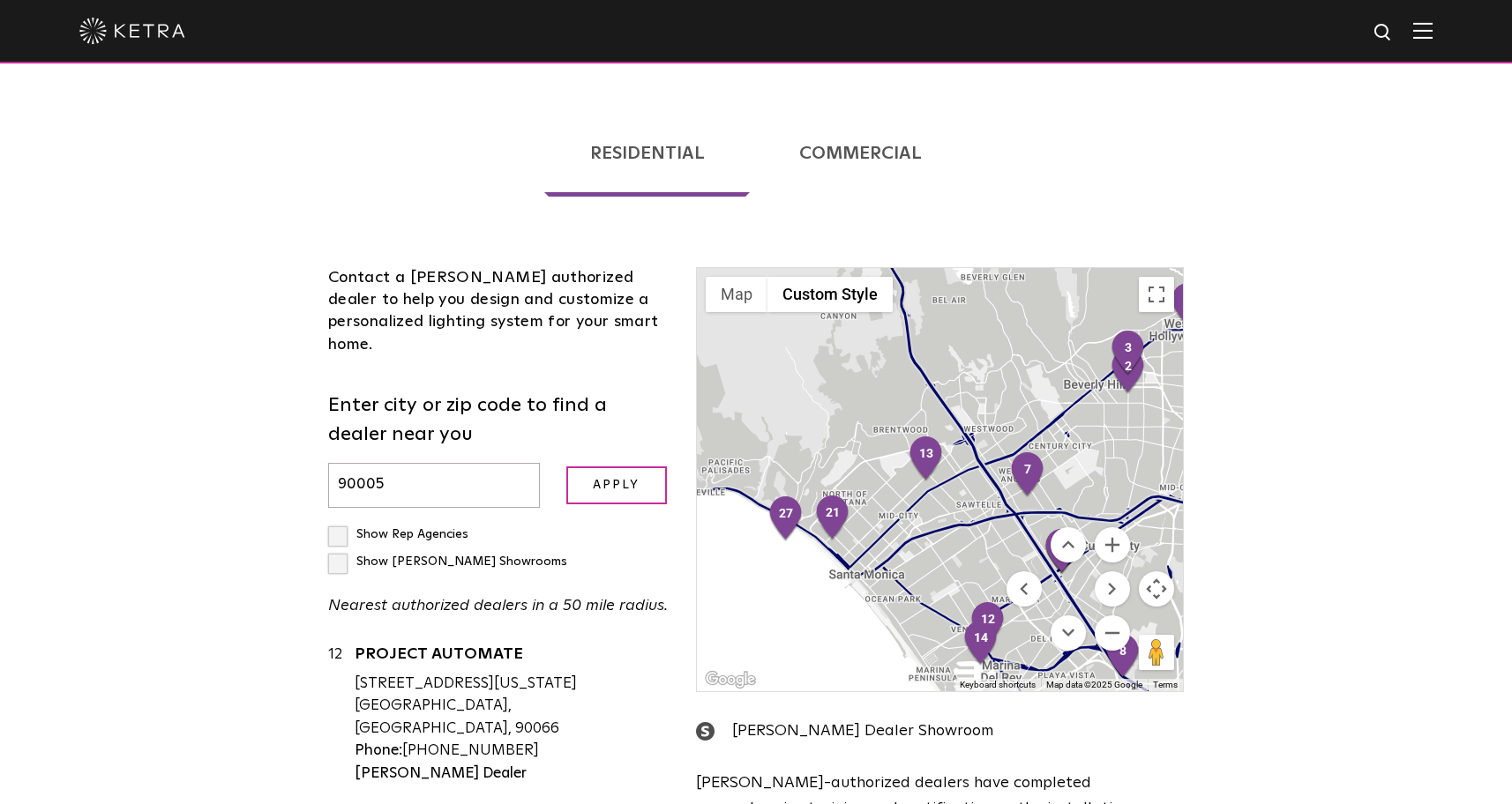
click at [983, 609] on div "To navigate, press the arrow keys." at bounding box center [939, 479] width 486 height 423
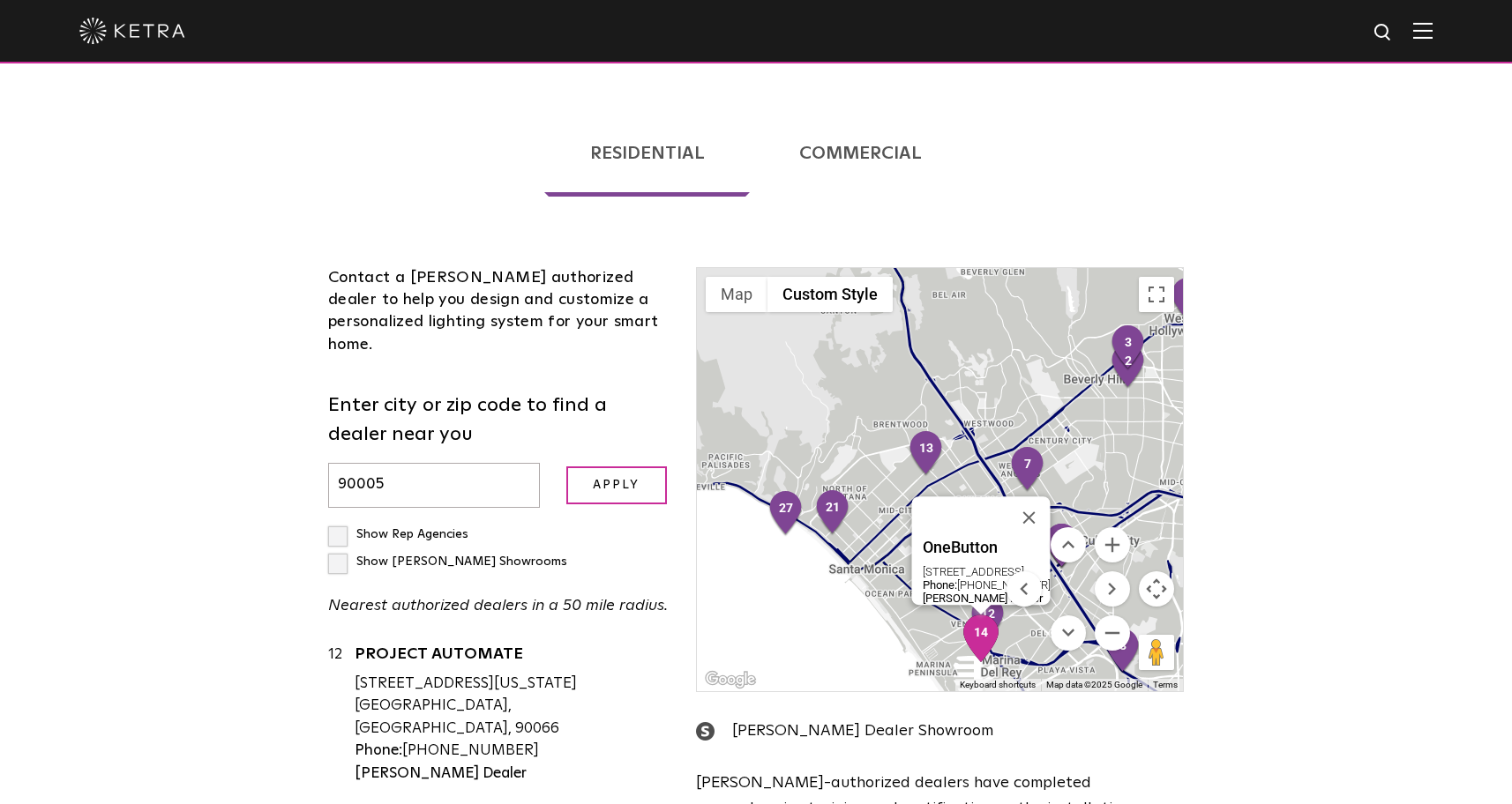
click at [965, 614] on img "14" at bounding box center [981, 638] width 37 height 47
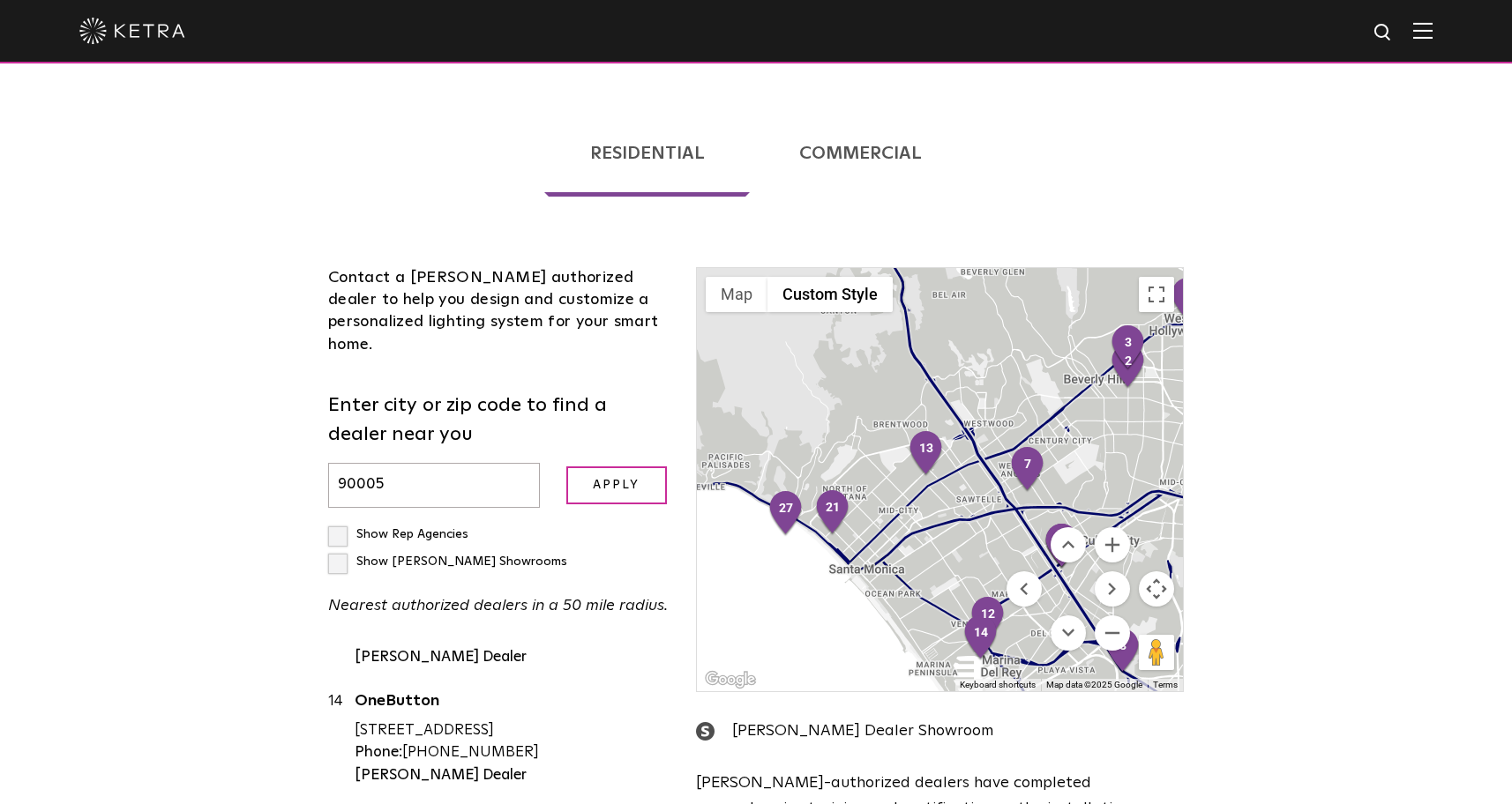
scroll to position [1756, 0]
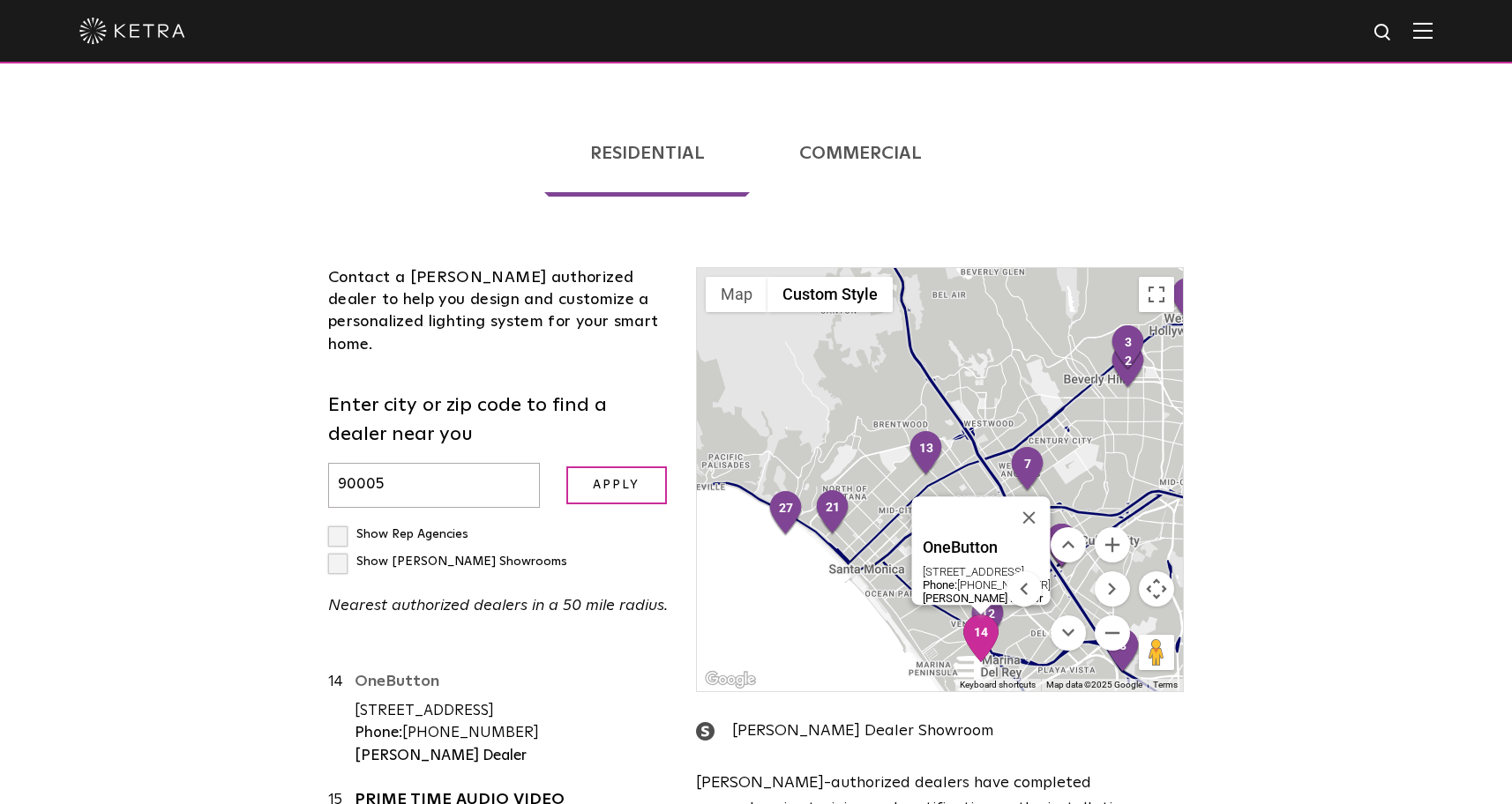
click at [394, 674] on link "OneButton" at bounding box center [512, 685] width 315 height 22
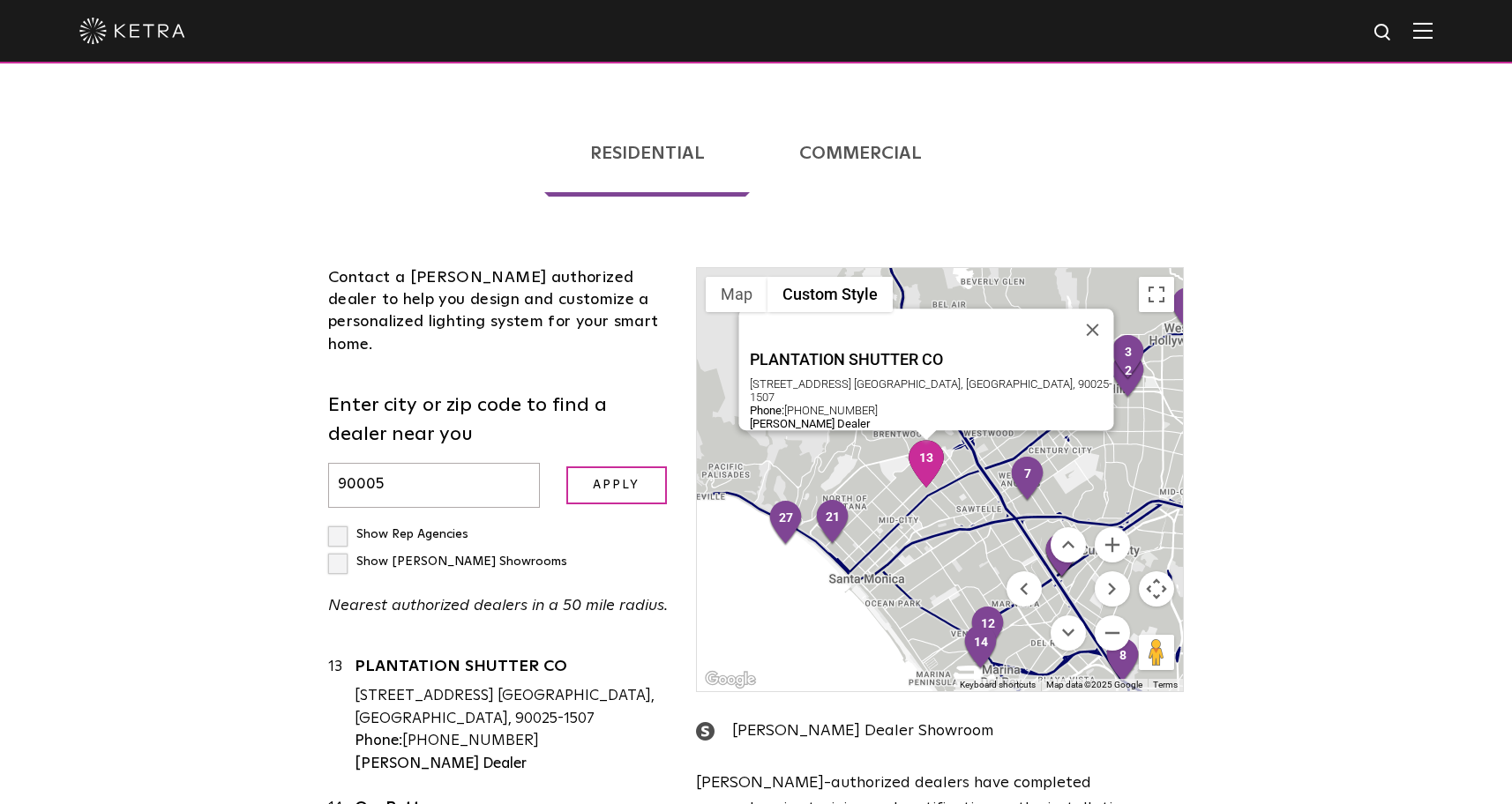
scroll to position [1425, 0]
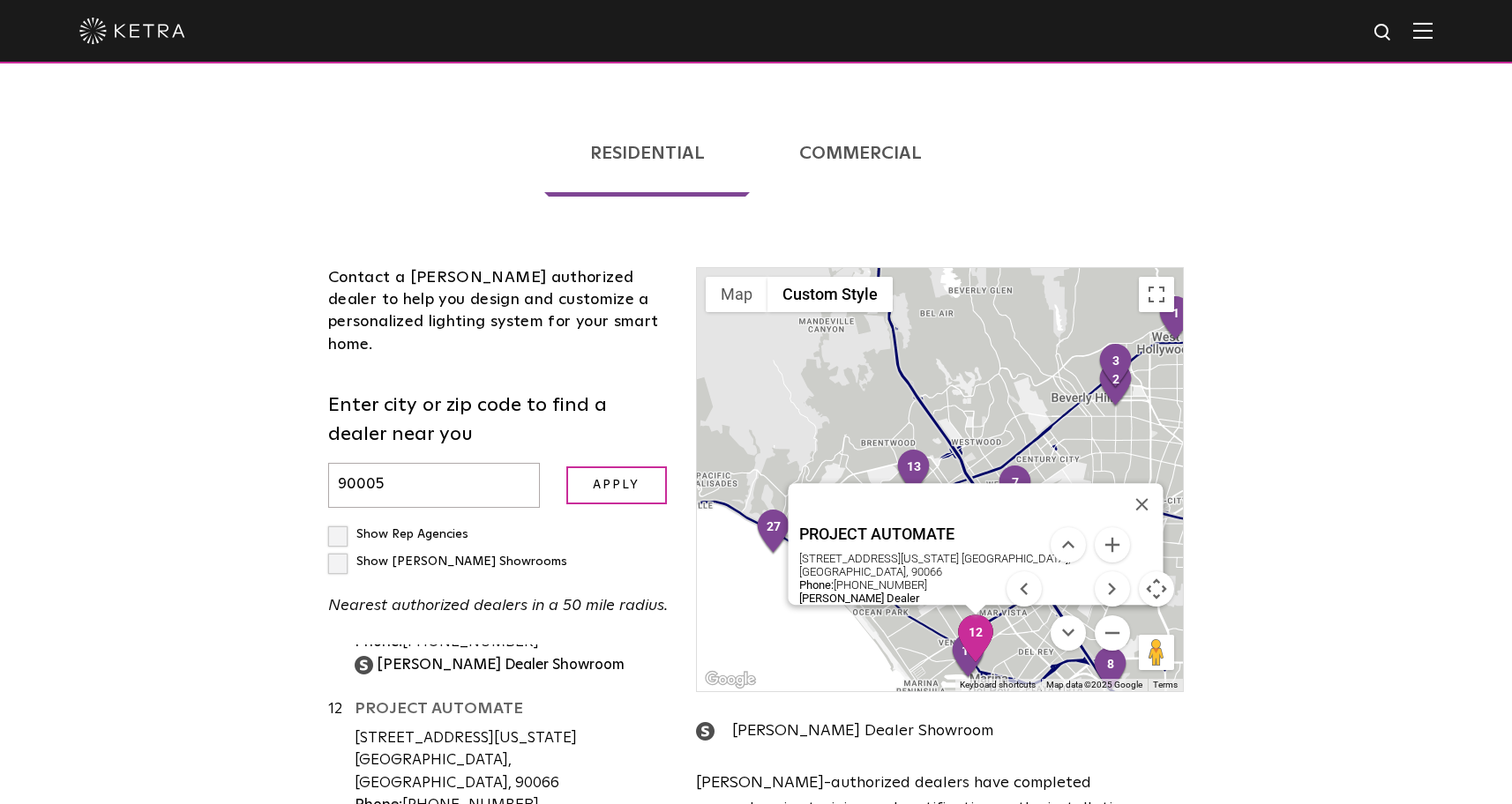
click at [476, 701] on link "PROJECT AUTOMATE" at bounding box center [512, 711] width 315 height 22
